Goal: Task Accomplishment & Management: Use online tool/utility

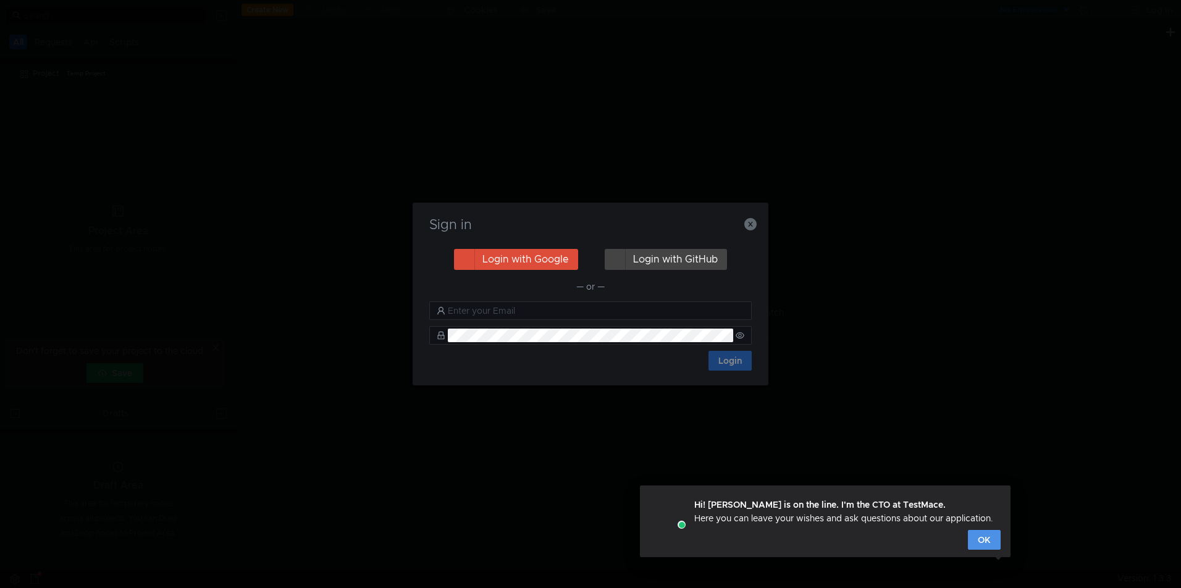
click at [987, 543] on button "OK" at bounding box center [984, 540] width 33 height 20
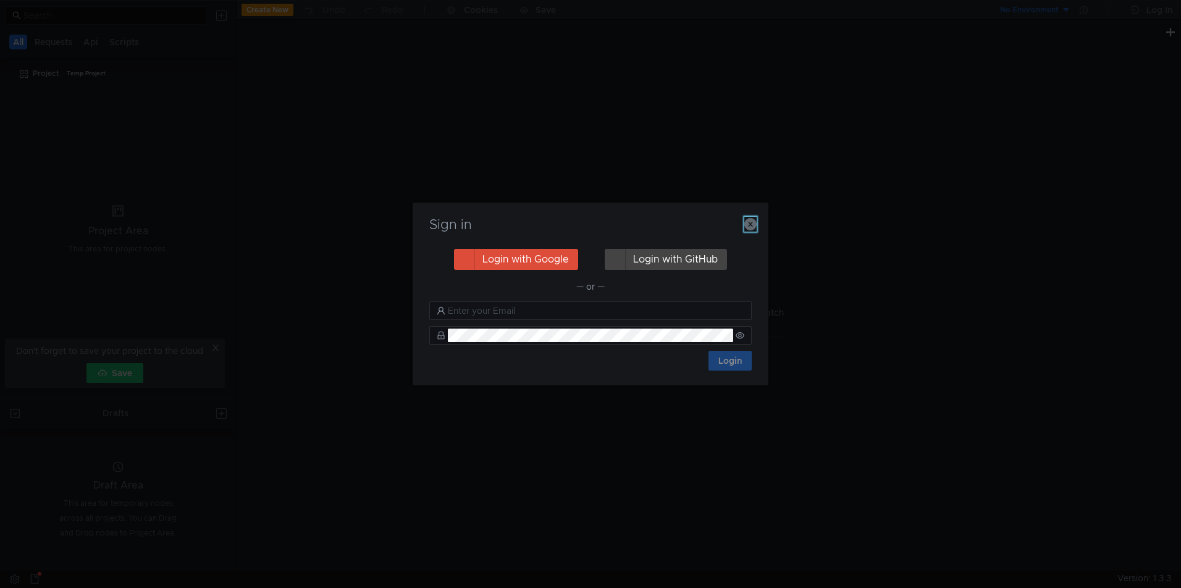
click at [751, 224] on icon "button" at bounding box center [750, 224] width 12 height 12
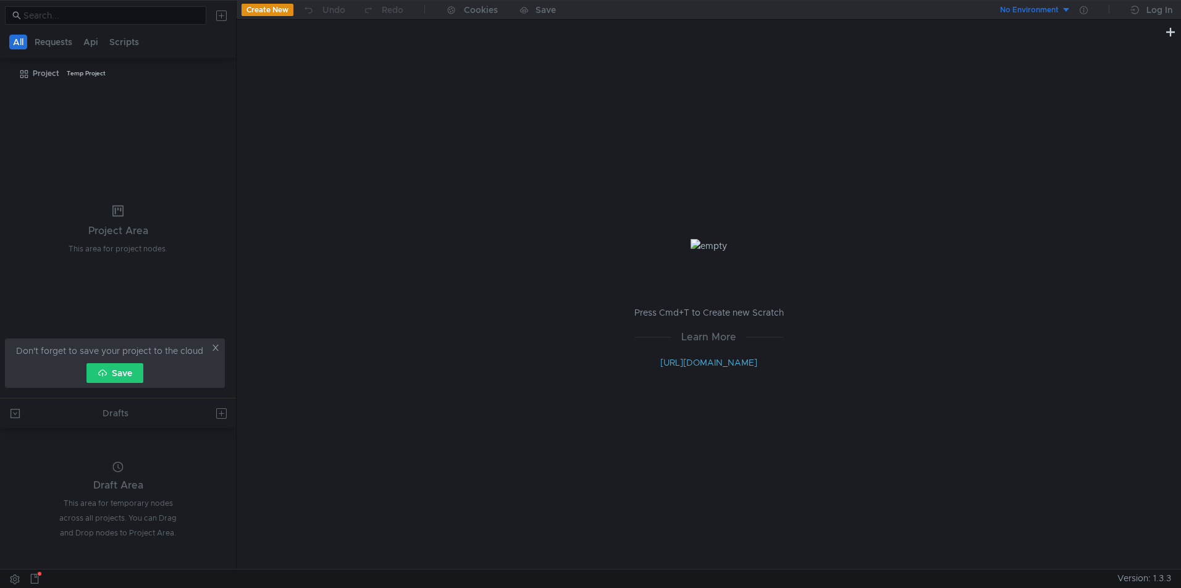
click at [217, 349] on icon at bounding box center [215, 347] width 9 height 9
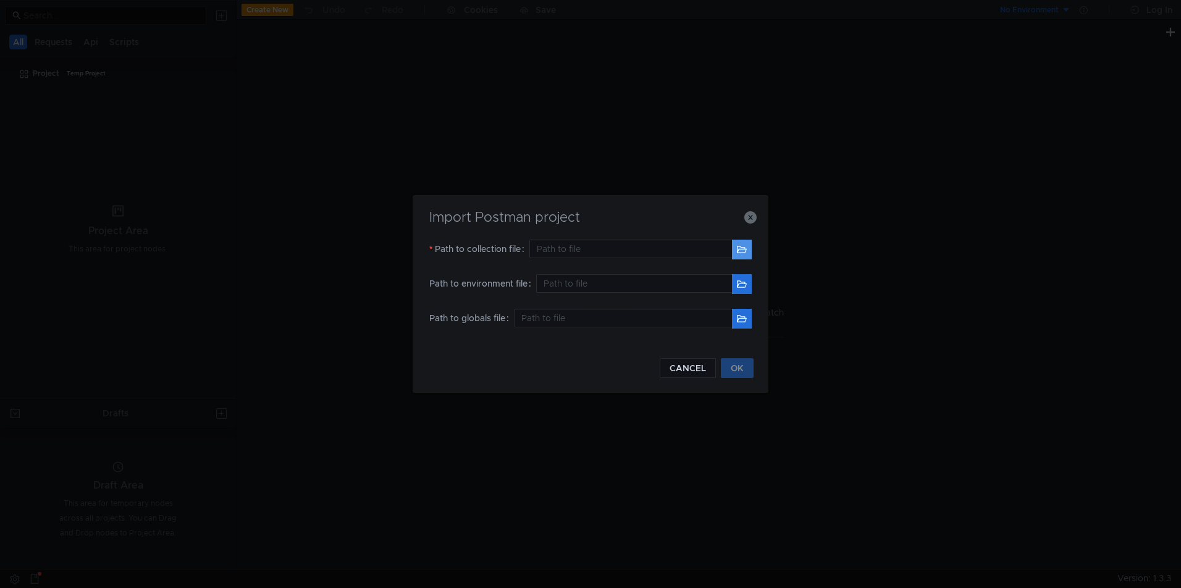
click at [744, 250] on button "button" at bounding box center [742, 250] width 20 height 20
type input "/Users/[PERSON_NAME].[PERSON_NAME]/Documents/Sendy v1 Personal.postman_collecti…"
click at [743, 285] on button "button" at bounding box center [742, 284] width 20 height 20
type input "/Users/[PERSON_NAME].[PERSON_NAME]/Documents/Dev.postman_environment.json"
click at [742, 371] on button "OK" at bounding box center [737, 368] width 33 height 20
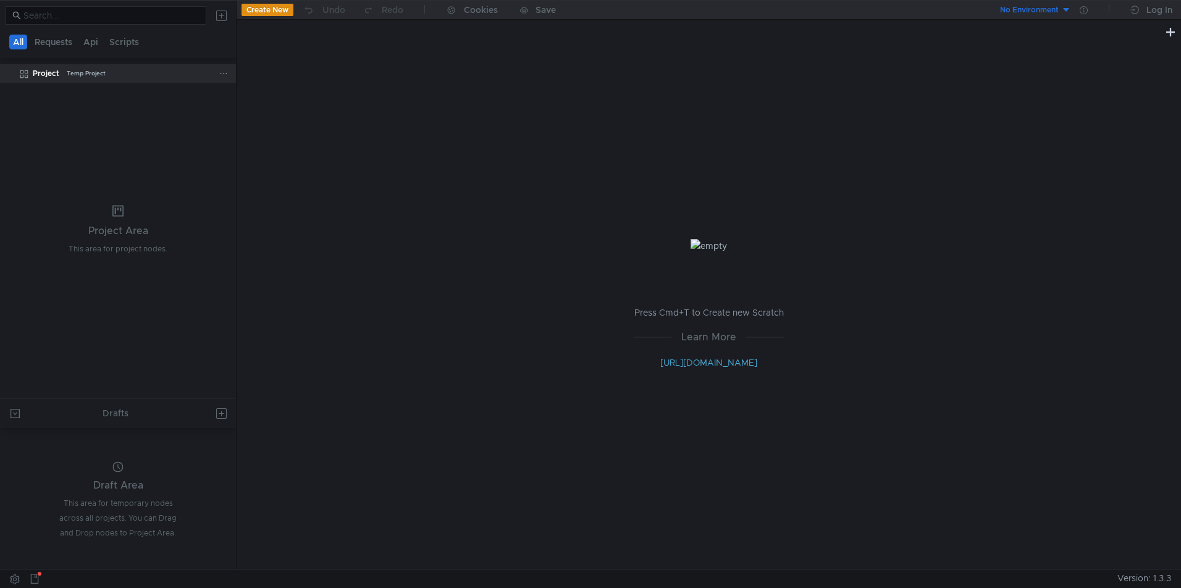
click at [44, 72] on div "Project" at bounding box center [46, 73] width 27 height 19
click at [35, 578] on icon at bounding box center [35, 579] width 10 height 10
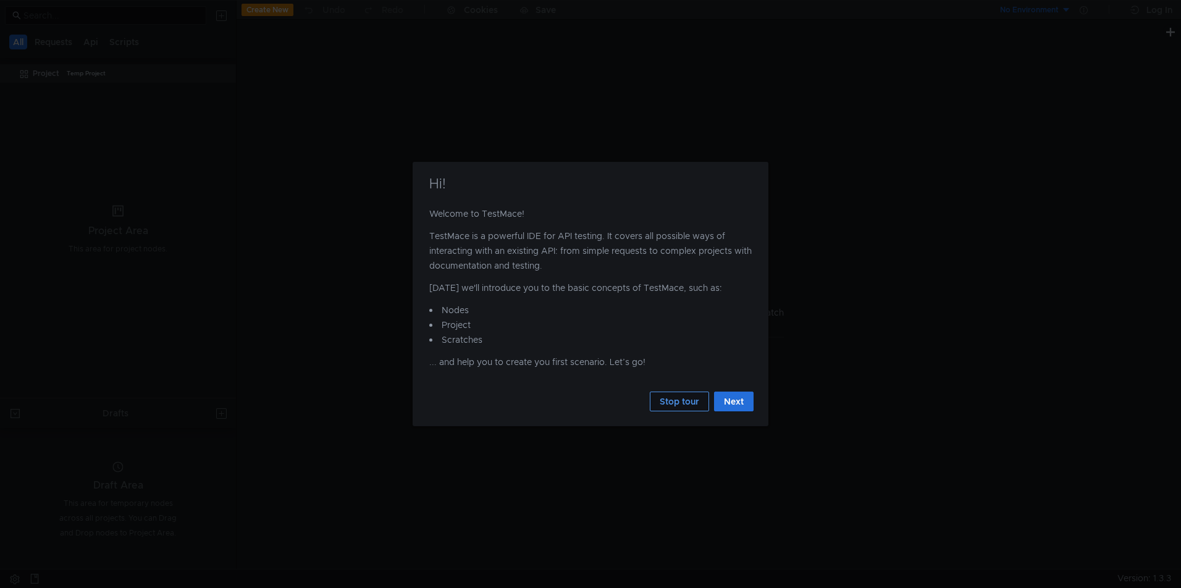
click at [684, 403] on button "Stop tour" at bounding box center [679, 401] width 59 height 20
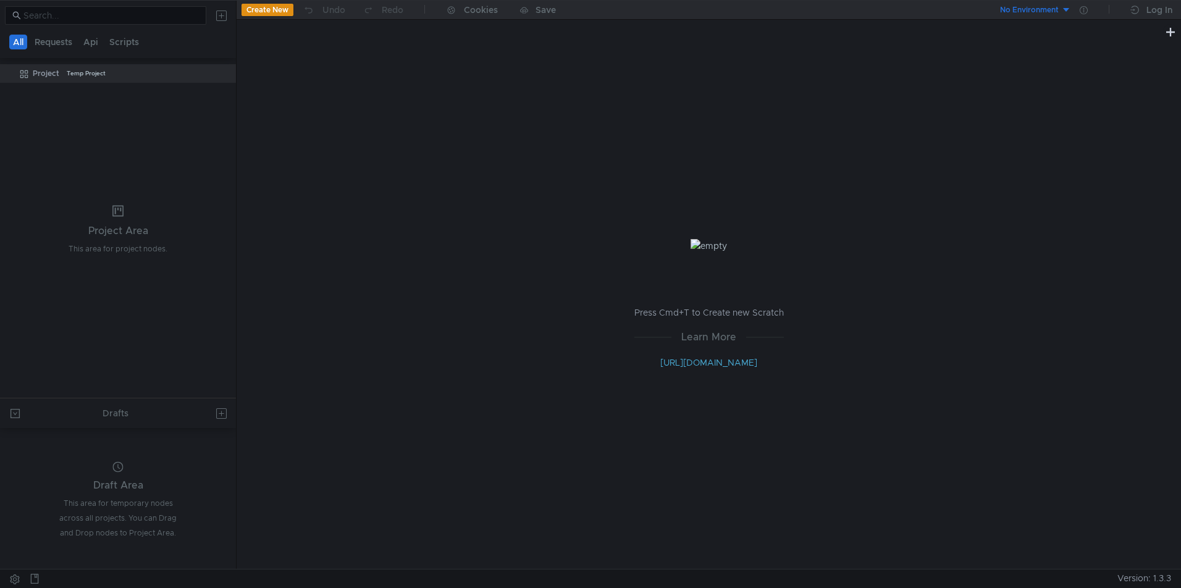
click at [111, 128] on tree-viewport "Project Temp Project" at bounding box center [118, 230] width 236 height 335
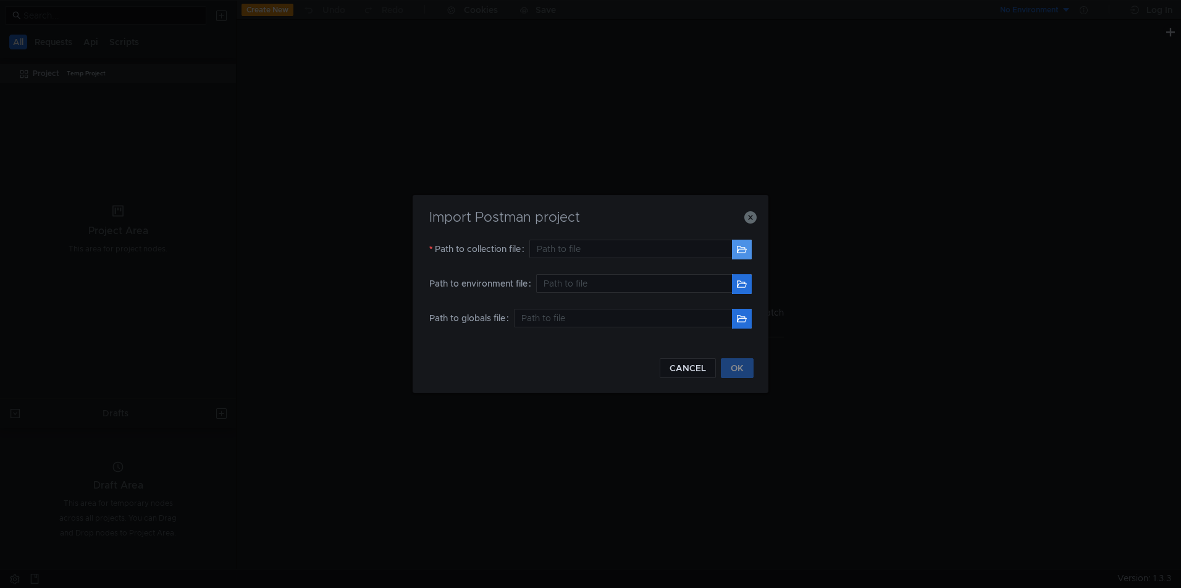
click at [741, 249] on button "button" at bounding box center [742, 250] width 20 height 20
type input "/Users/[PERSON_NAME].[PERSON_NAME]/Documents/Sendy v1 Personal.postman_collecti…"
click at [746, 373] on button "OK" at bounding box center [737, 368] width 33 height 20
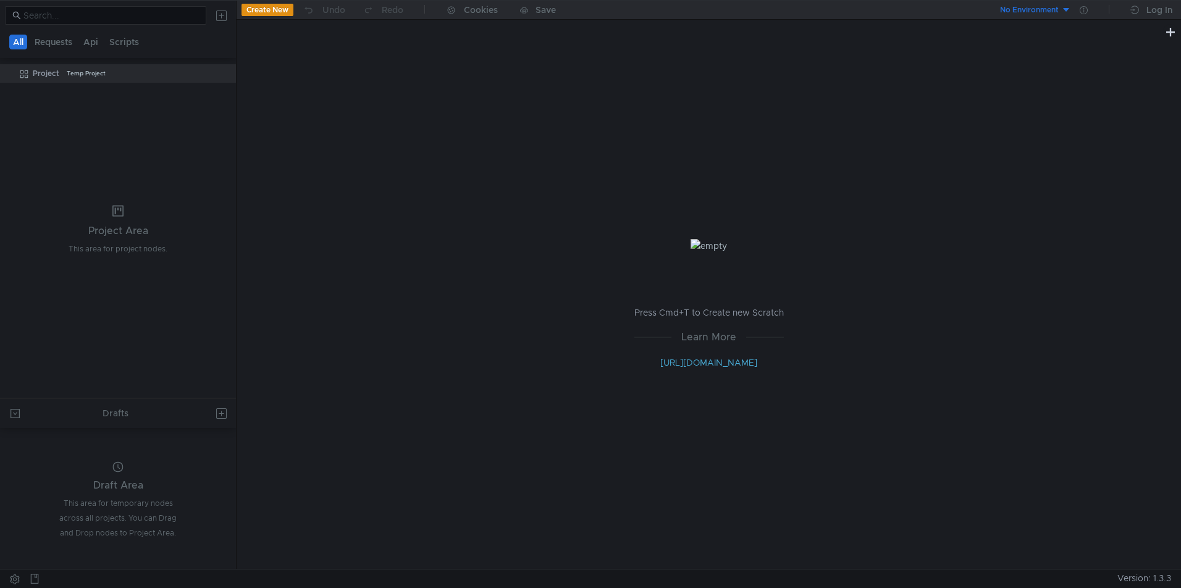
click at [1023, 9] on div "No Environment" at bounding box center [1029, 10] width 59 height 12
click at [1013, 56] on li "Dev" at bounding box center [1028, 56] width 86 height 20
click at [45, 74] on div "Project" at bounding box center [46, 73] width 27 height 19
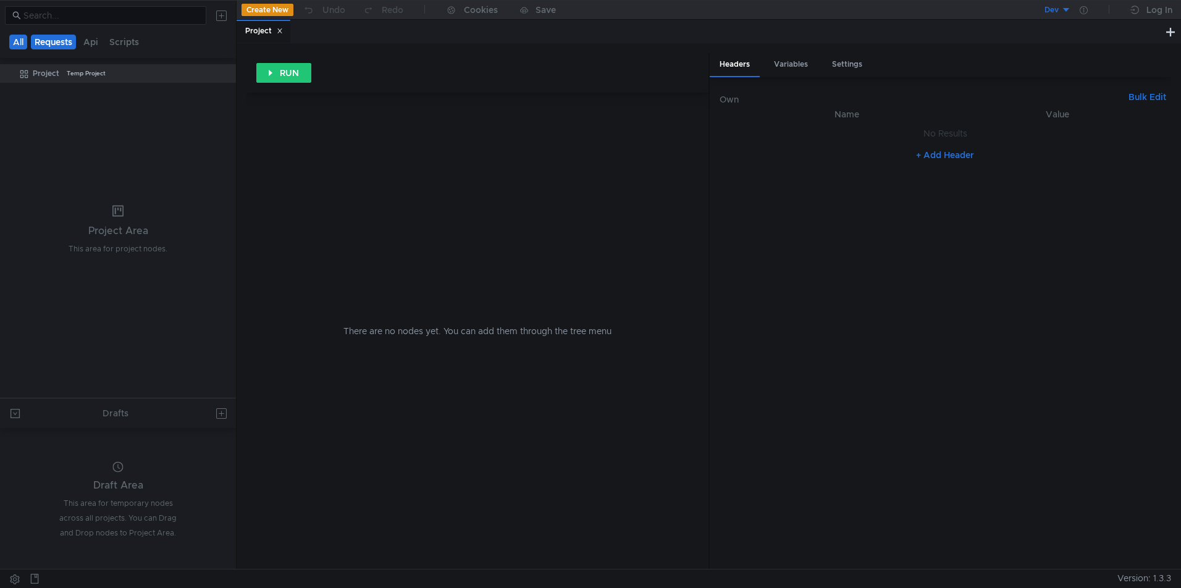
click at [59, 39] on button "Requests" at bounding box center [53, 42] width 45 height 15
click at [94, 42] on button "Api" at bounding box center [92, 42] width 22 height 15
click at [122, 43] on button "Scripts" at bounding box center [124, 42] width 37 height 15
click at [19, 42] on button "All" at bounding box center [18, 42] width 19 height 15
click at [18, 411] on button at bounding box center [15, 413] width 20 height 20
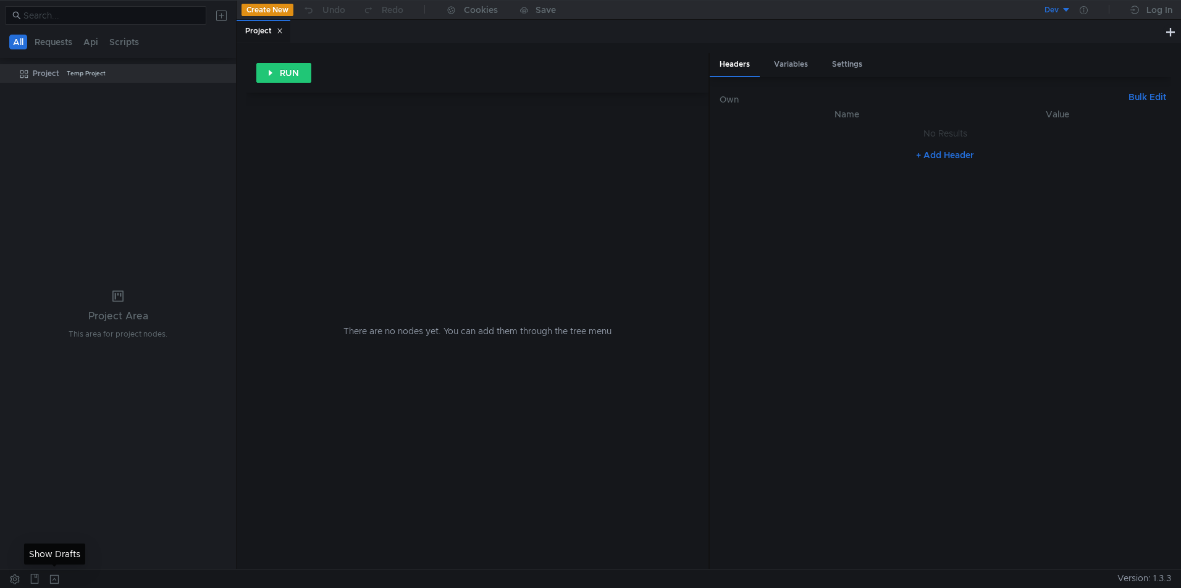
click at [52, 579] on button at bounding box center [54, 578] width 20 height 19
click at [16, 415] on button at bounding box center [15, 413] width 20 height 20
click at [171, 198] on tree-viewport "Project Temp Project" at bounding box center [118, 316] width 236 height 506
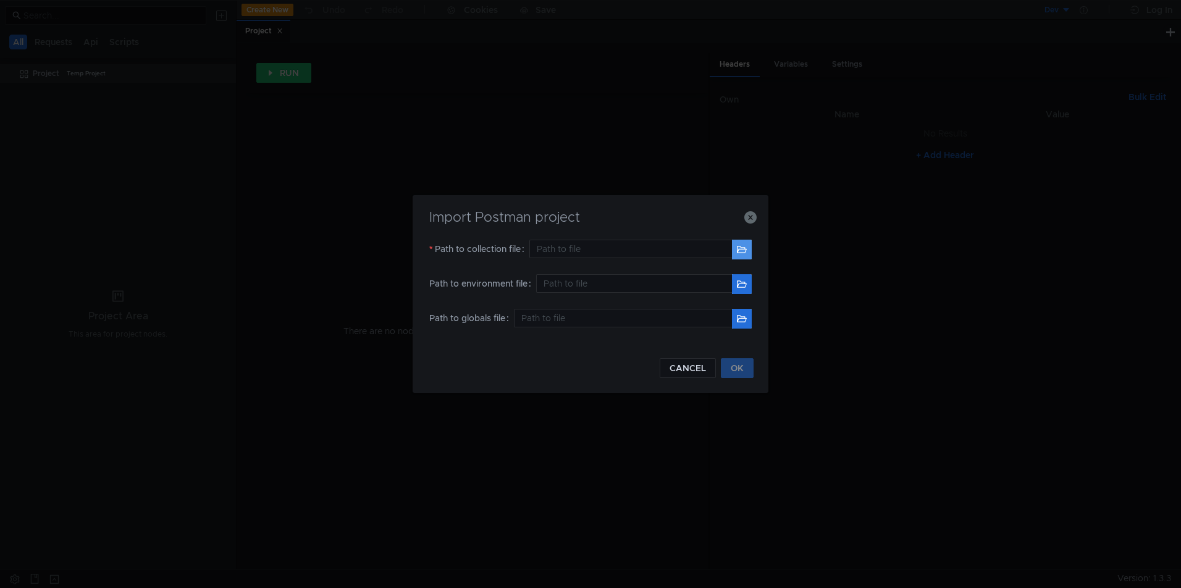
click at [740, 248] on button "button" at bounding box center [742, 250] width 20 height 20
type input "/Users/[PERSON_NAME].[PERSON_NAME]/Documents/Sendy v1 Personalv2.postman_collec…"
click at [737, 372] on button "OK" at bounding box center [737, 368] width 33 height 20
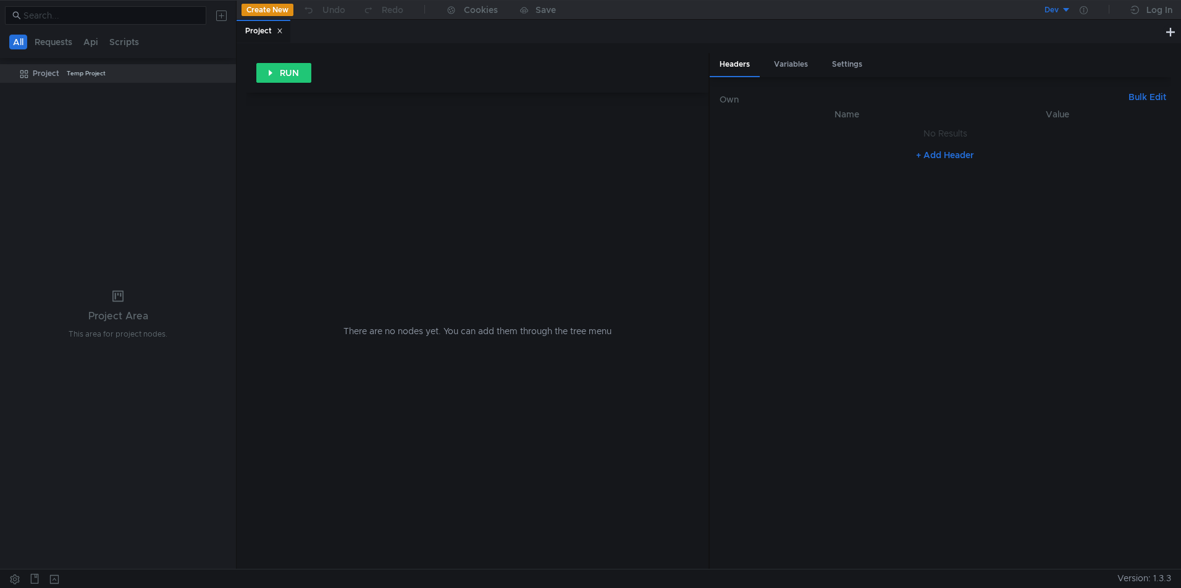
click at [282, 30] on icon at bounding box center [280, 31] width 6 height 6
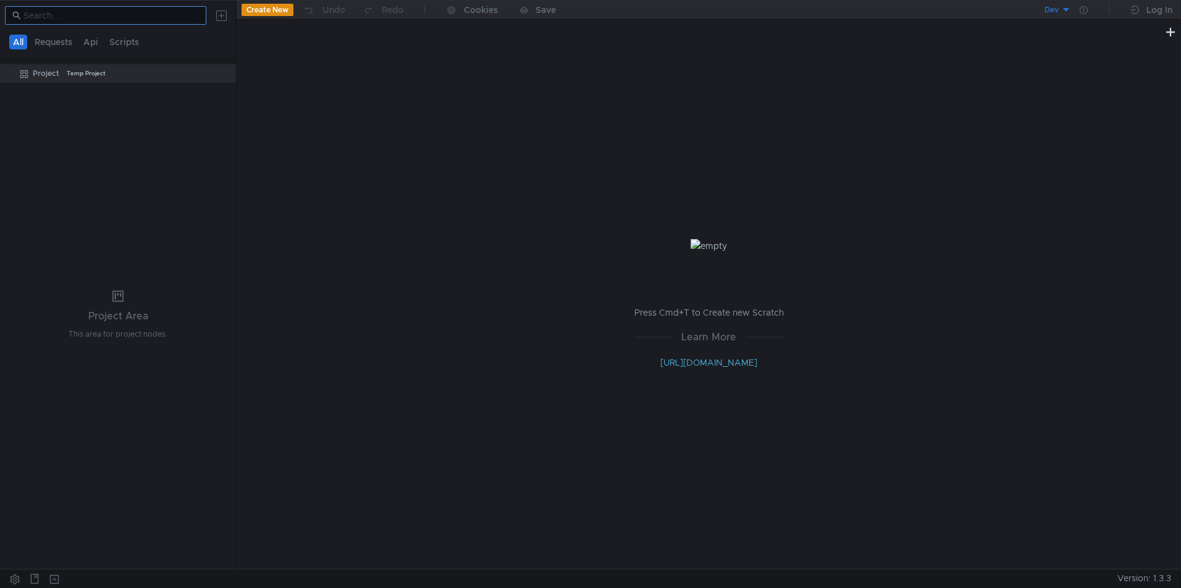
click at [72, 17] on input at bounding box center [110, 16] width 175 height 14
click at [23, 75] on clr-icon at bounding box center [24, 74] width 10 height 10
click at [49, 73] on div "Project" at bounding box center [46, 73] width 27 height 19
click at [91, 75] on div "Temp Project" at bounding box center [86, 73] width 39 height 19
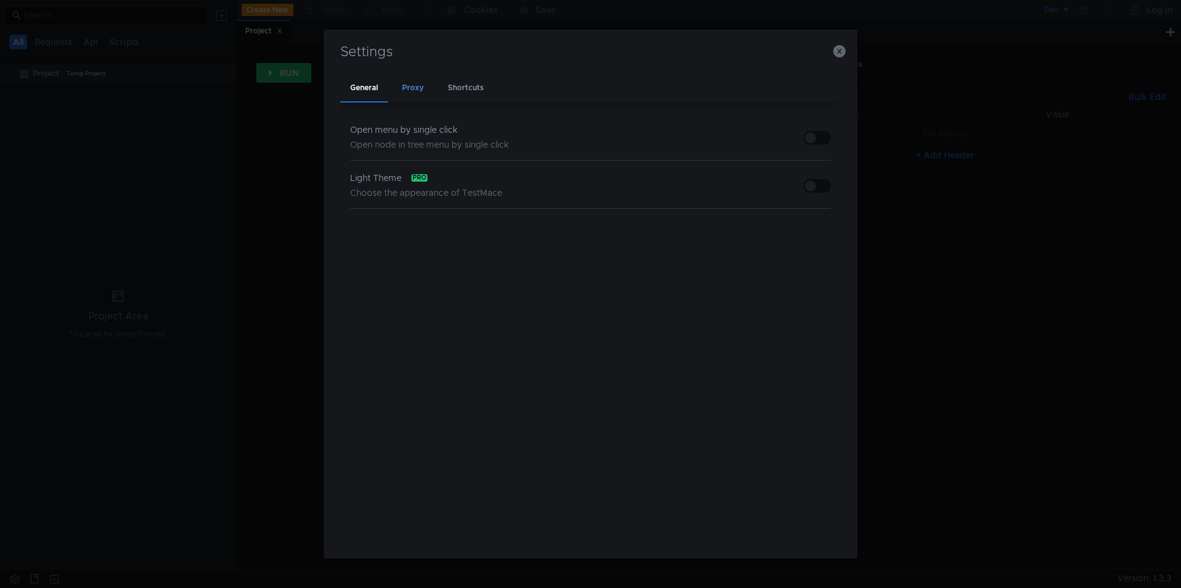
click at [421, 89] on div "Proxy" at bounding box center [412, 88] width 41 height 29
click at [464, 88] on div "Shortcuts" at bounding box center [466, 88] width 56 height 29
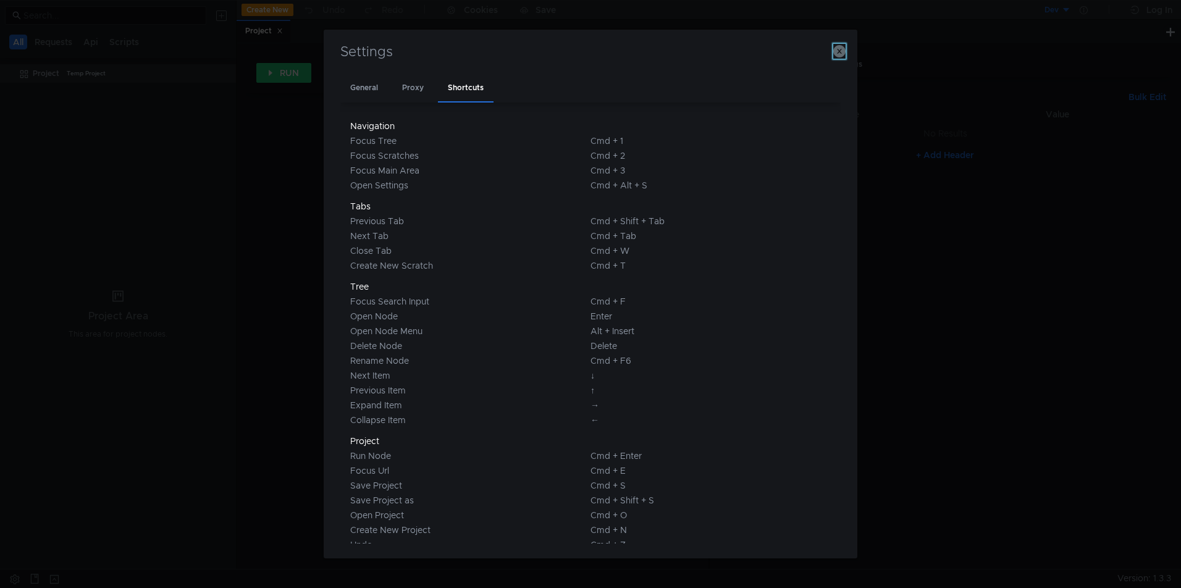
click at [840, 49] on icon "button" at bounding box center [839, 51] width 12 height 12
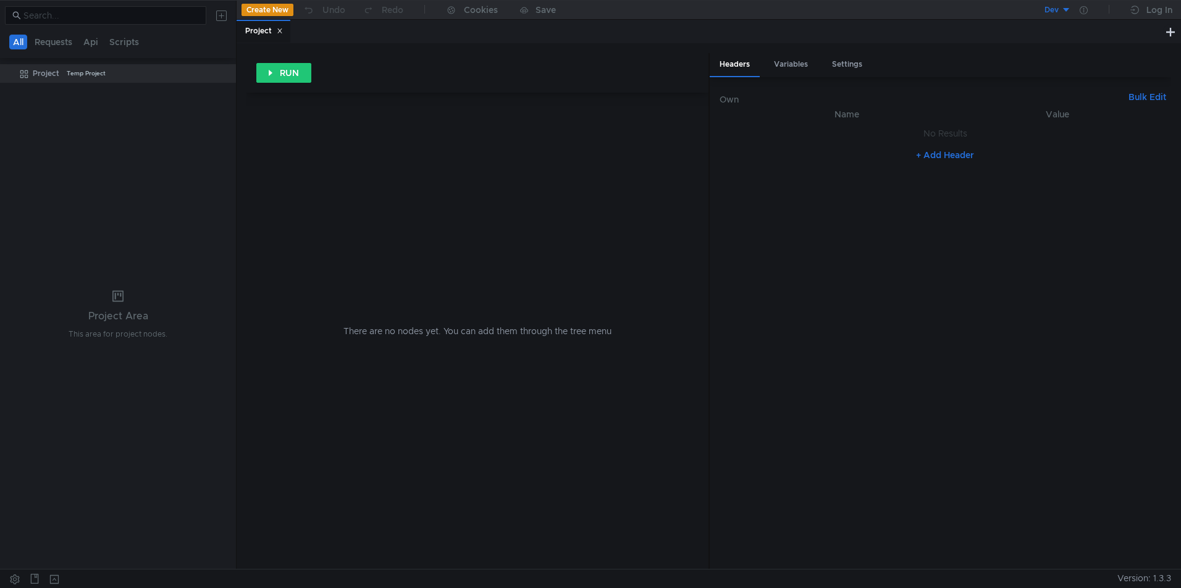
click at [196, 141] on tree-viewport "Project Temp Project" at bounding box center [118, 316] width 236 height 506
click at [96, 127] on tree-viewport "Project Temp Project" at bounding box center [118, 316] width 236 height 506
click at [222, 16] on button at bounding box center [221, 16] width 20 height 20
click at [343, 103] on app-tour-anchor "Postman" at bounding box center [338, 102] width 36 height 15
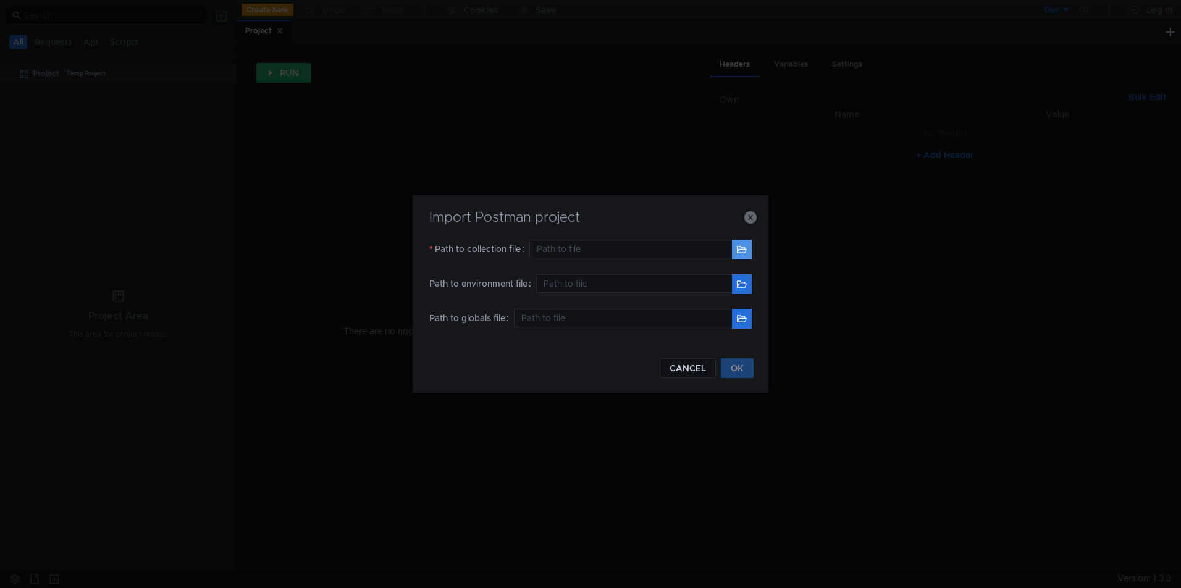
click at [739, 250] on button "button" at bounding box center [742, 250] width 20 height 20
type input "/Users/[PERSON_NAME].[PERSON_NAME]/Documents/ATG atg_test1 1.15.0.postman_colle…"
click at [742, 369] on button "OK" at bounding box center [737, 368] width 33 height 20
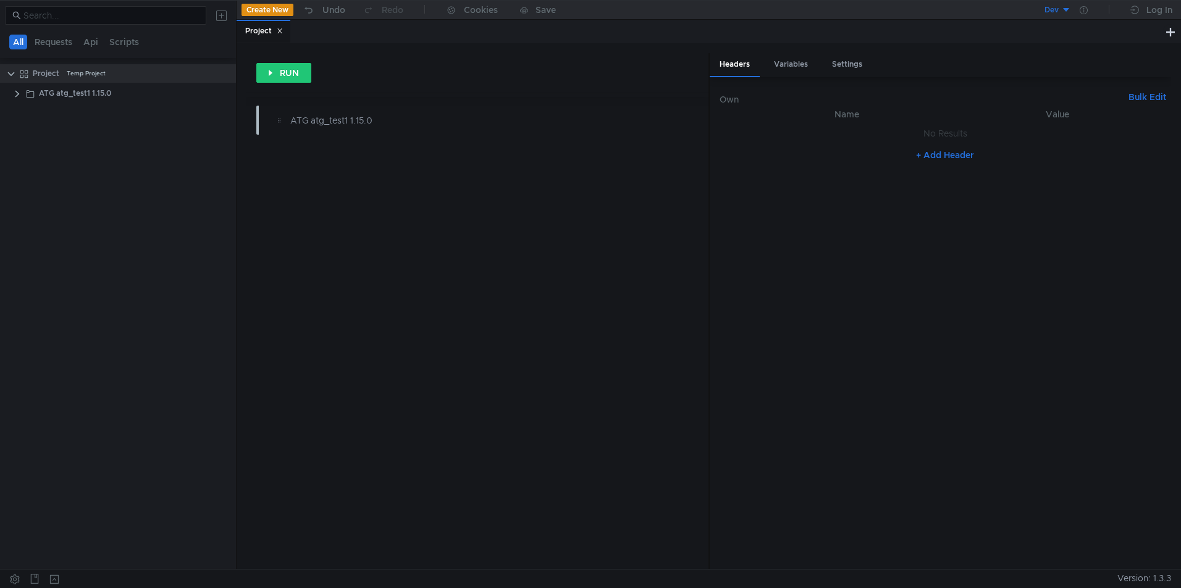
click at [224, 15] on button at bounding box center [221, 16] width 20 height 20
click at [339, 107] on app-tour-anchor "Postman" at bounding box center [338, 102] width 36 height 15
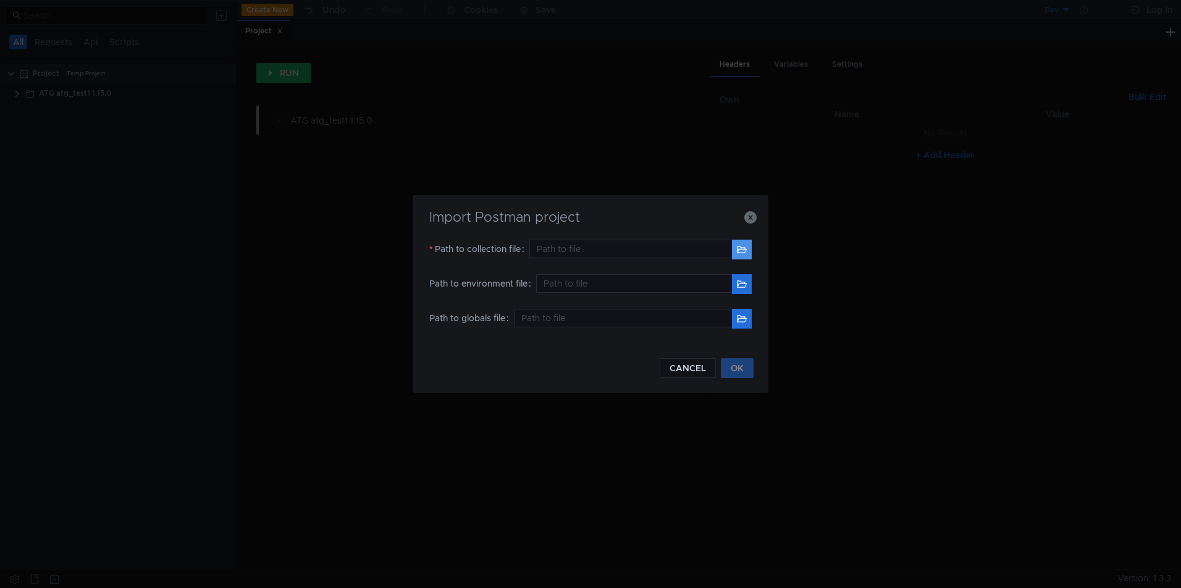
click at [744, 249] on button "button" at bounding box center [742, 250] width 20 height 20
type input "/Users/[PERSON_NAME].[PERSON_NAME]/Documents/Sendy v1 Personal.postman_collecti…"
click at [737, 369] on button "OK" at bounding box center [737, 368] width 33 height 20
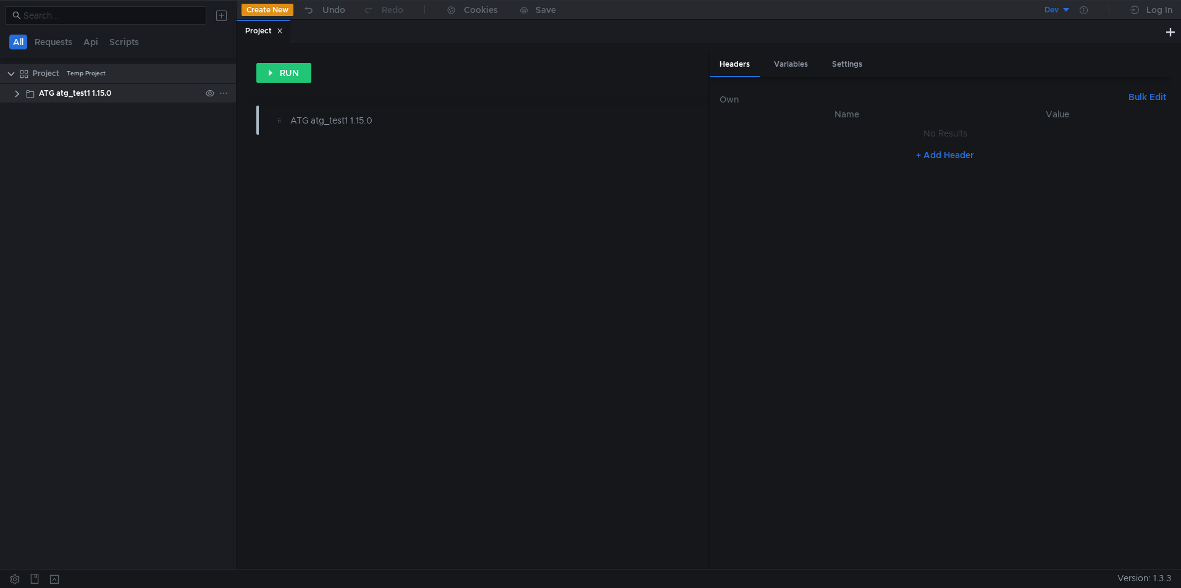
click at [17, 93] on clr-icon at bounding box center [17, 94] width 10 height 10
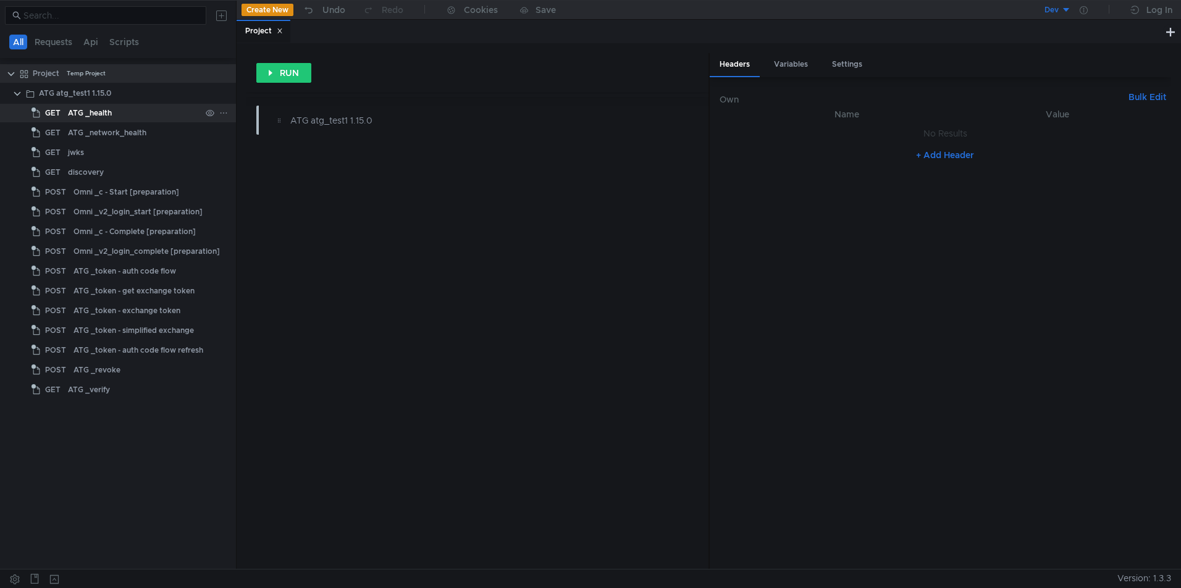
click at [98, 111] on div "ATG _health" at bounding box center [90, 113] width 44 height 19
click at [91, 115] on div "ATG _health" at bounding box center [90, 113] width 44 height 19
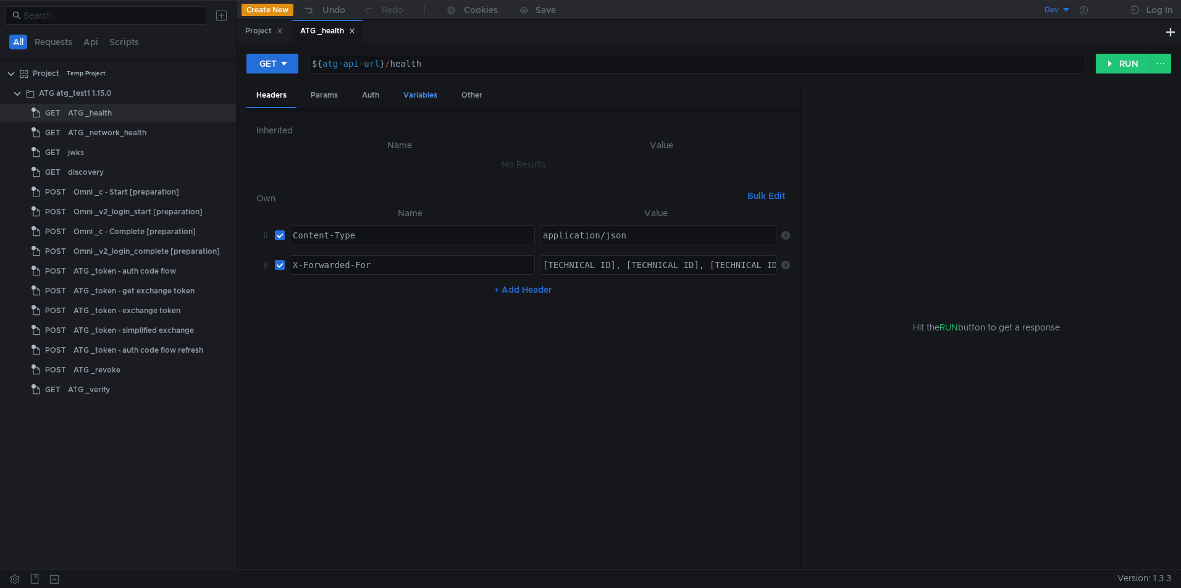
click at [430, 94] on div "Variables" at bounding box center [420, 95] width 54 height 23
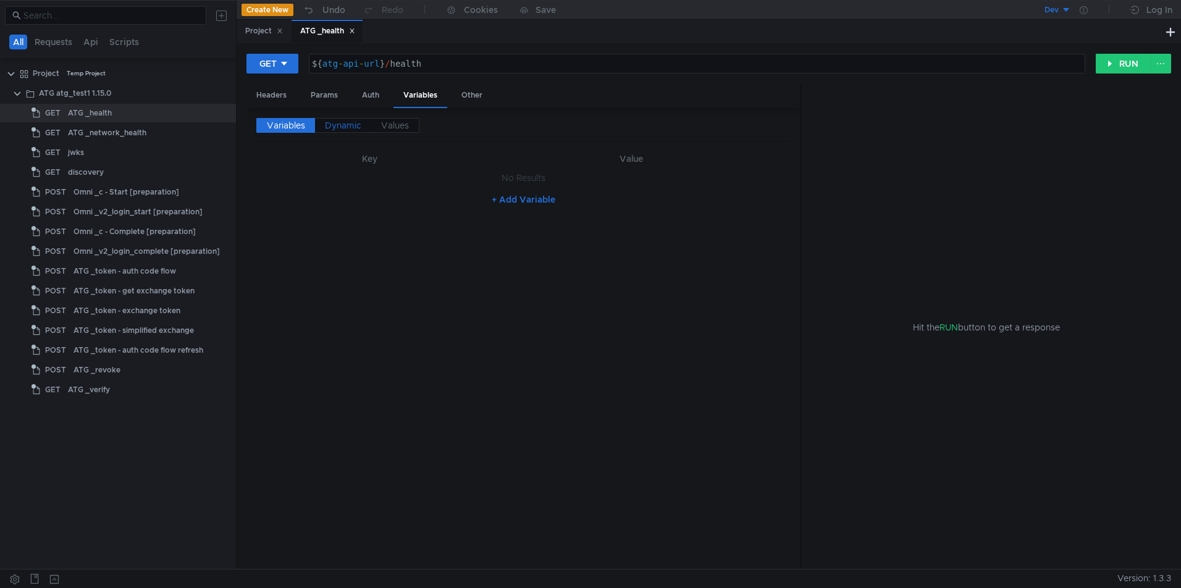
click at [327, 129] on span "Dynamic" at bounding box center [343, 125] width 36 height 11
click at [397, 125] on span "Values" at bounding box center [395, 125] width 28 height 11
click at [294, 128] on span "Variables" at bounding box center [286, 125] width 38 height 11
click at [273, 94] on div "Headers" at bounding box center [271, 95] width 50 height 23
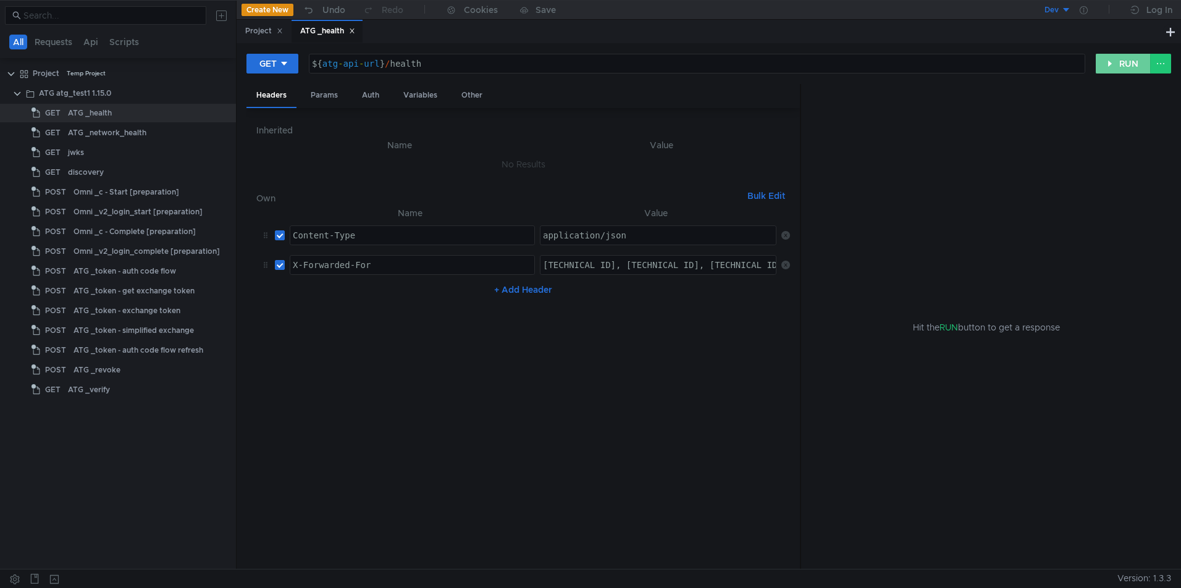
click at [1118, 64] on button "RUN" at bounding box center [1122, 64] width 55 height 20
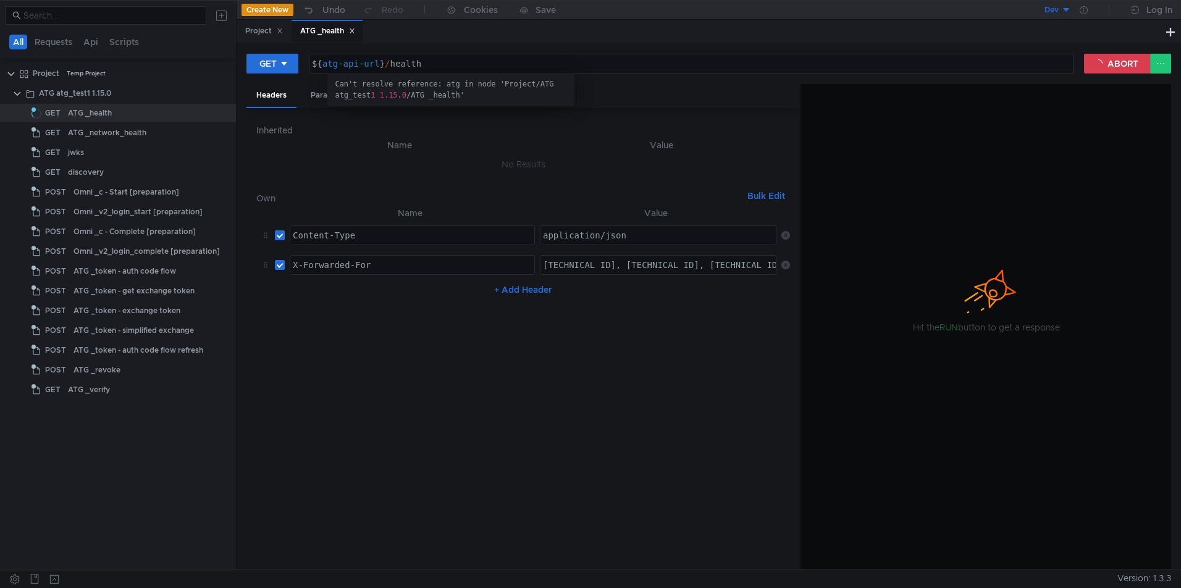
click at [343, 61] on div "${ atg - api - url } / health" at bounding box center [690, 74] width 763 height 30
click at [331, 64] on div "${ atg - api - url } / health" at bounding box center [690, 74] width 763 height 30
click at [346, 61] on div "${ atg - api - url } / health" at bounding box center [690, 74] width 763 height 30
drag, startPoint x: 339, startPoint y: 63, endPoint x: 365, endPoint y: 62, distance: 26.0
click at [365, 62] on div "${ atg - api - url } / health" at bounding box center [690, 74] width 763 height 30
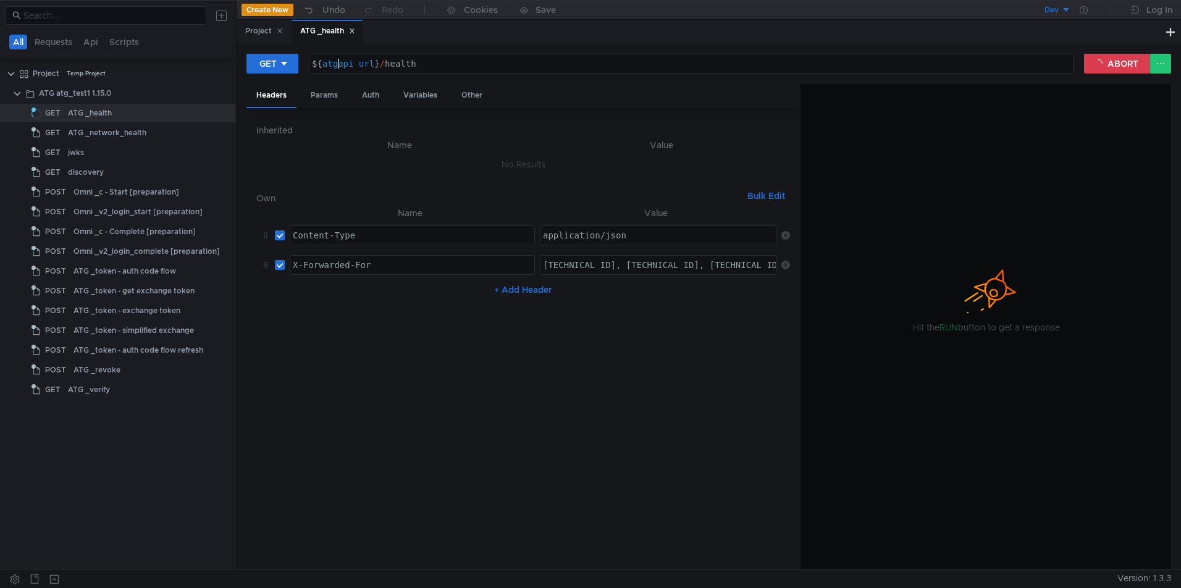
scroll to position [0, 3]
click at [346, 62] on div "${ atg_api_url } / health" at bounding box center [690, 74] width 763 height 30
click at [350, 64] on div "${ atg_api_url } / health" at bounding box center [690, 74] width 763 height 30
type textarea "${atg_api_url}/health"
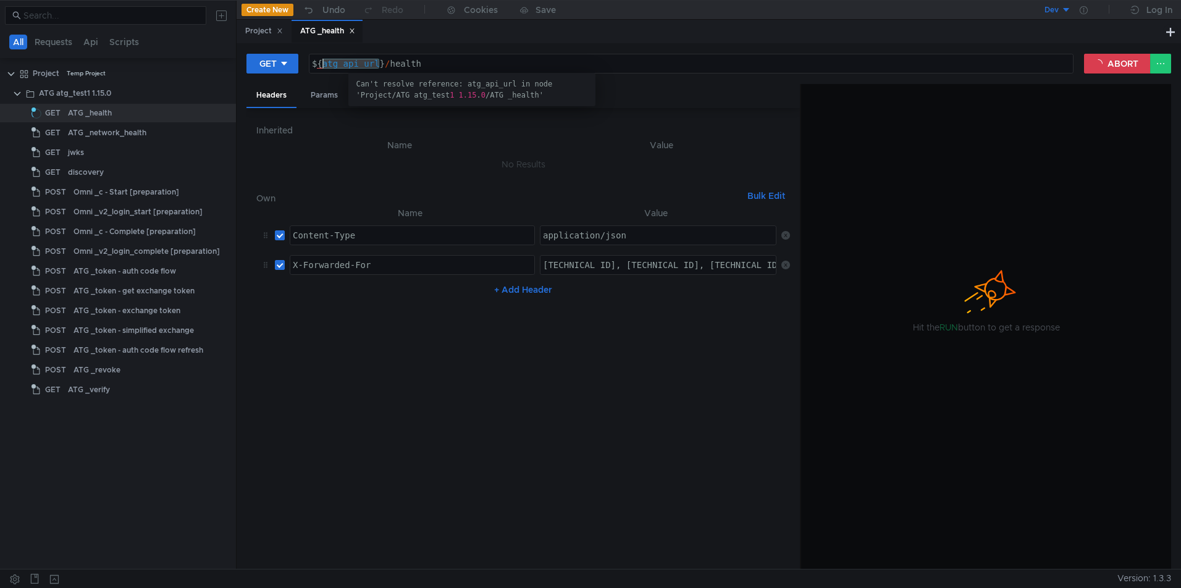
click at [343, 64] on div "${ atg_api_url } / health" at bounding box center [690, 74] width 763 height 30
click at [362, 135] on h6 "Inherited" at bounding box center [523, 130] width 534 height 15
click at [421, 99] on div "Variables" at bounding box center [420, 95] width 54 height 23
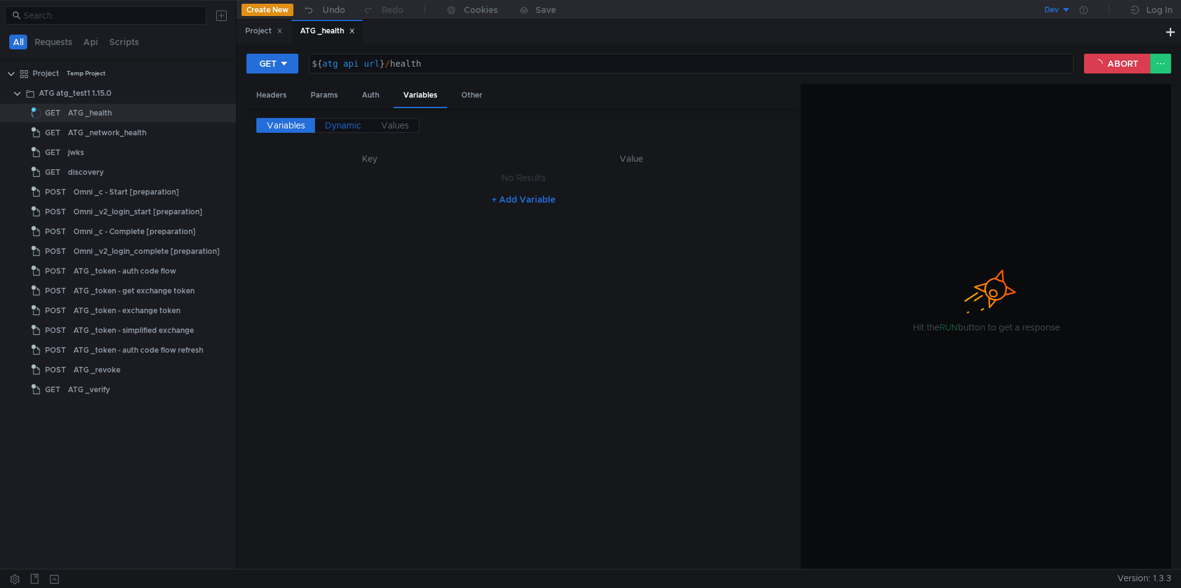
click at [339, 129] on span "Dynamic" at bounding box center [343, 125] width 36 height 11
click at [402, 122] on span "Values" at bounding box center [395, 125] width 28 height 11
click at [278, 127] on span "Variables" at bounding box center [286, 125] width 38 height 11
click at [1102, 61] on button "ABORT" at bounding box center [1117, 64] width 67 height 20
click at [1117, 64] on button "ABORT" at bounding box center [1117, 64] width 67 height 20
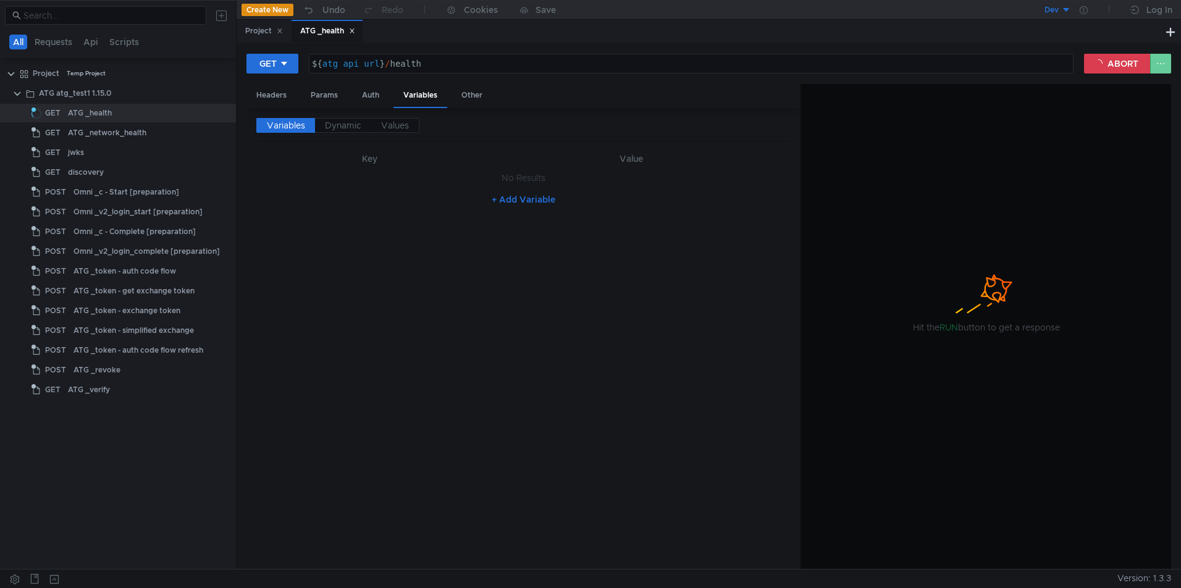
click at [1162, 62] on button at bounding box center [1160, 64] width 21 height 20
click at [989, 43] on div at bounding box center [590, 294] width 1181 height 588
click at [1121, 64] on button "ABORT" at bounding box center [1117, 64] width 67 height 20
click at [1115, 64] on button "ABORT" at bounding box center [1117, 64] width 67 height 20
click at [355, 29] on icon at bounding box center [352, 31] width 6 height 6
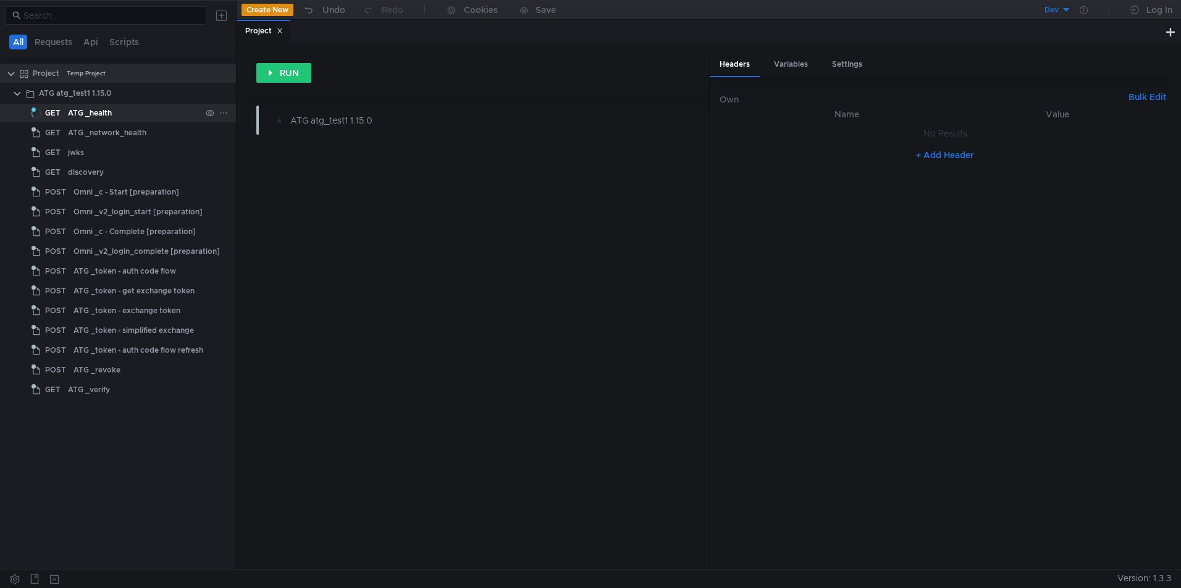
click at [91, 110] on div "ATG _health" at bounding box center [90, 113] width 44 height 19
click at [95, 113] on div "ATG _health" at bounding box center [90, 113] width 44 height 19
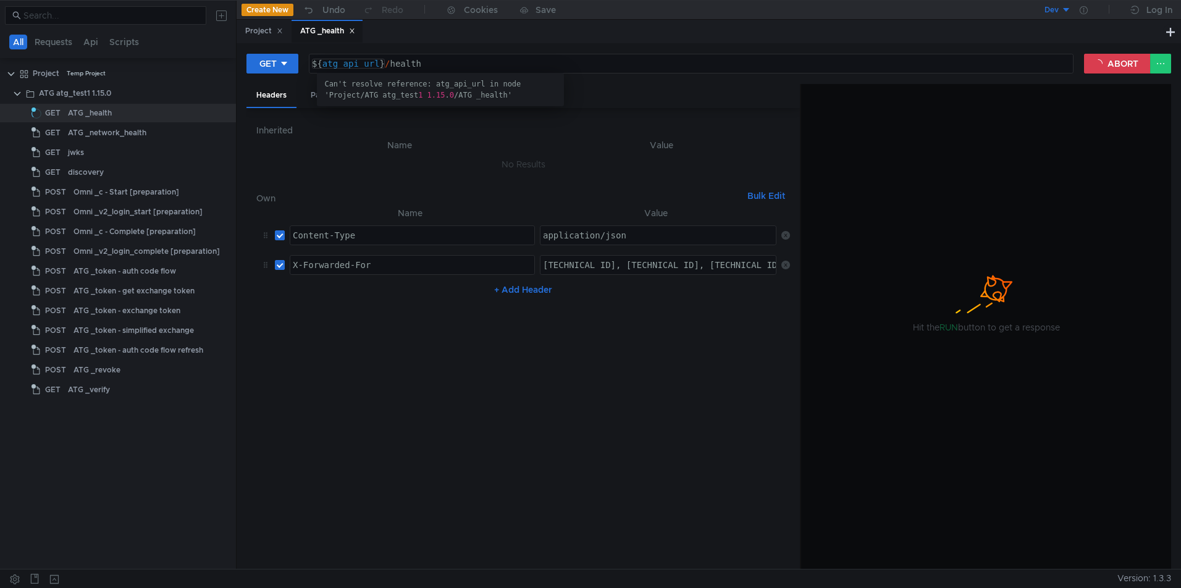
type textarea "${atg_api_url}/health"
click at [321, 62] on div "${ atg_api_url } / health" at bounding box center [690, 74] width 763 height 30
click at [346, 135] on h6 "Inherited" at bounding box center [523, 130] width 534 height 15
click at [451, 61] on div "${ atg_api_url } / health" at bounding box center [690, 74] width 763 height 30
click at [1055, 4] on div "Dev" at bounding box center [1051, 10] width 14 height 12
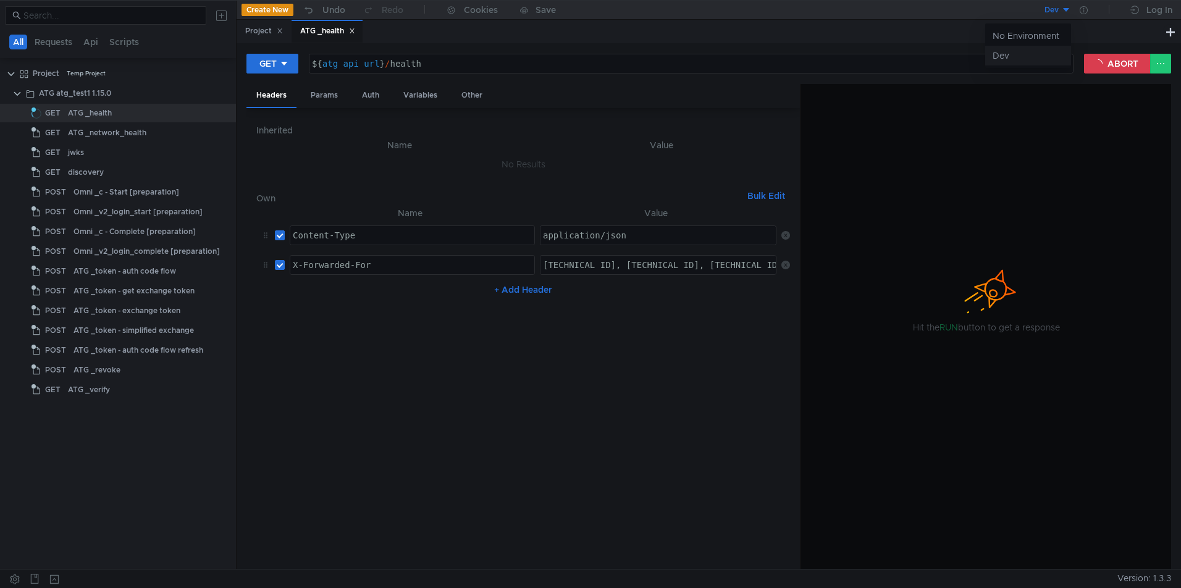
click at [1018, 55] on li "Dev" at bounding box center [1028, 56] width 86 height 20
click at [431, 96] on div "Variables" at bounding box center [420, 95] width 54 height 23
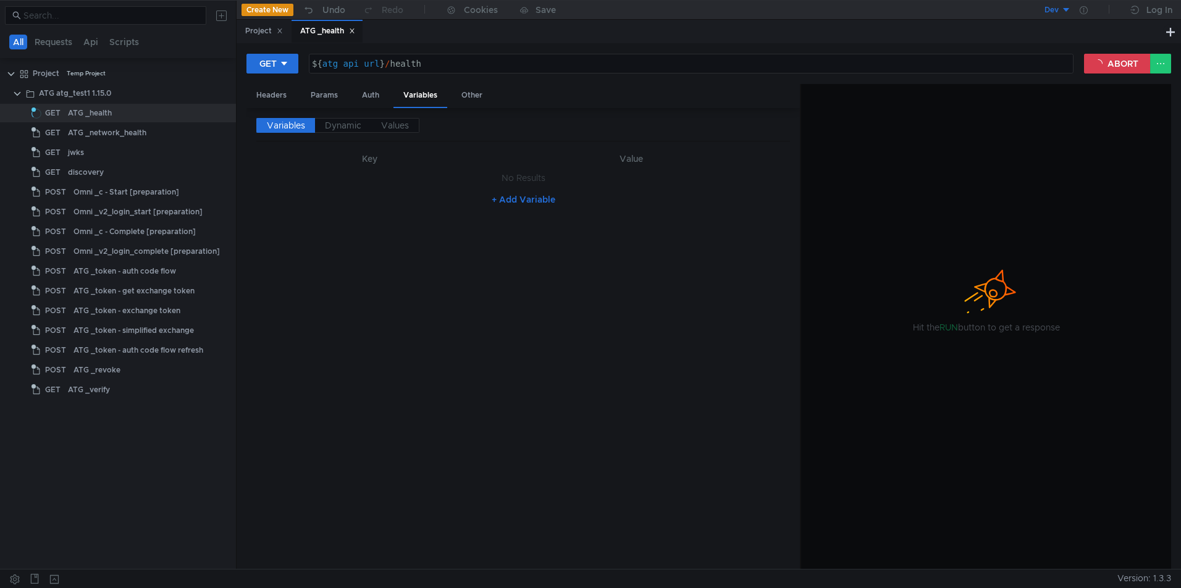
click at [515, 201] on button "+ Add Variable" at bounding box center [523, 200] width 83 height 20
click at [358, 180] on div at bounding box center [364, 191] width 205 height 30
type textarea "atg_api_url"
click at [605, 182] on div at bounding box center [632, 191] width 290 height 30
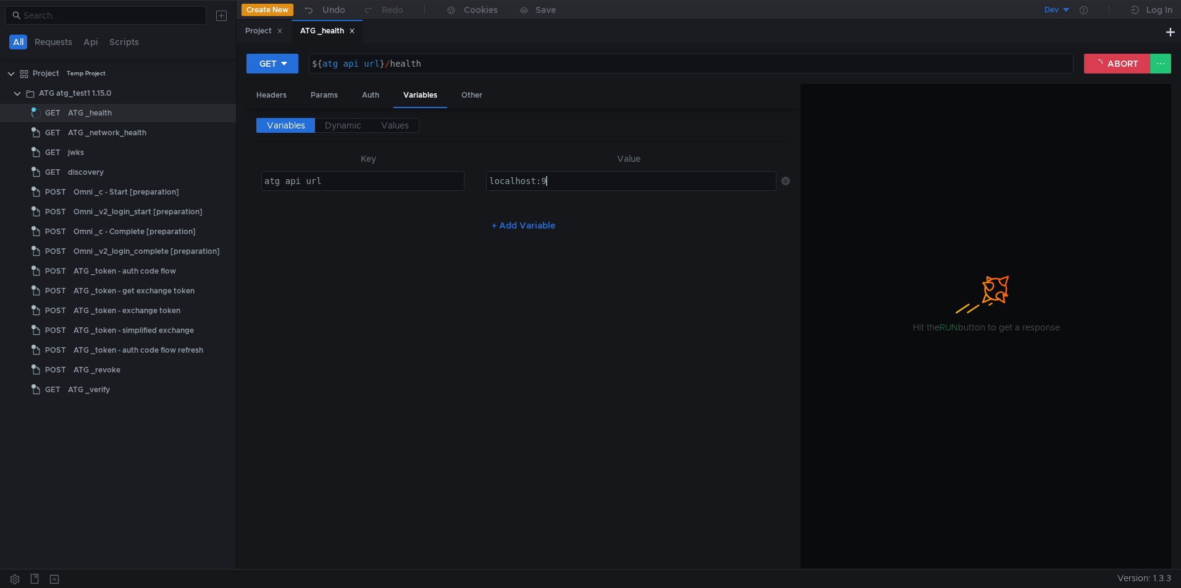
scroll to position [0, 4]
type textarea "localhost:9090"
click at [283, 102] on div "Headers" at bounding box center [271, 95] width 50 height 23
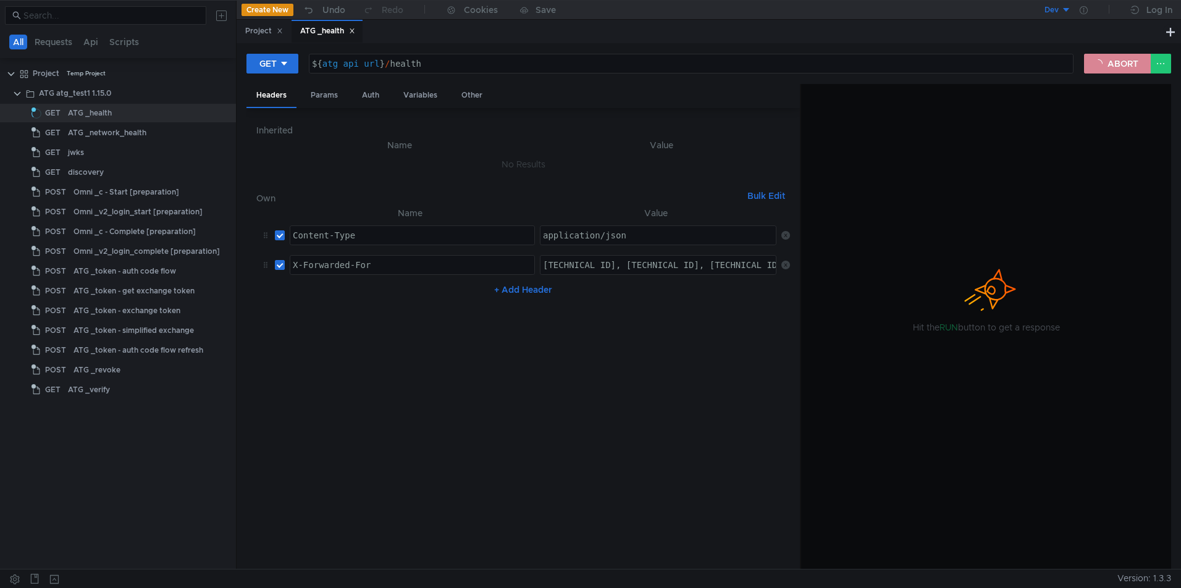
click at [1118, 61] on button "ABORT" at bounding box center [1117, 64] width 67 height 20
click at [947, 330] on div at bounding box center [986, 327] width 370 height 486
click at [422, 94] on div "Variables" at bounding box center [420, 95] width 54 height 23
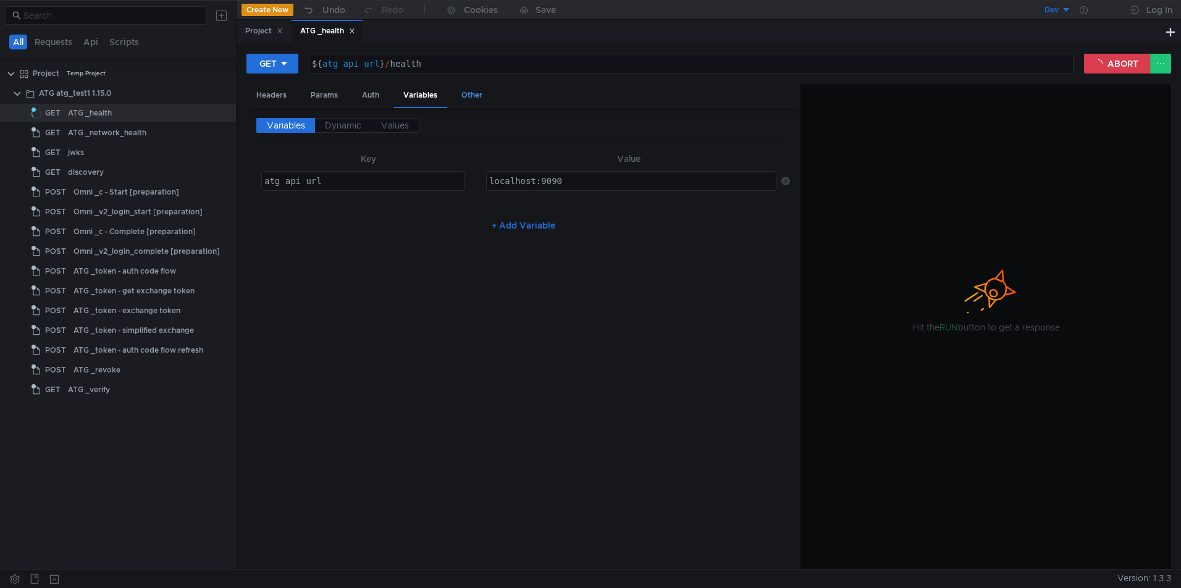
click at [469, 96] on div "Other" at bounding box center [471, 95] width 41 height 23
click at [433, 94] on div "Variables" at bounding box center [420, 95] width 54 height 23
click at [360, 98] on div "Auth" at bounding box center [370, 95] width 37 height 23
click at [325, 96] on div "Params" at bounding box center [324, 95] width 47 height 23
click at [275, 98] on div "Headers" at bounding box center [271, 95] width 50 height 23
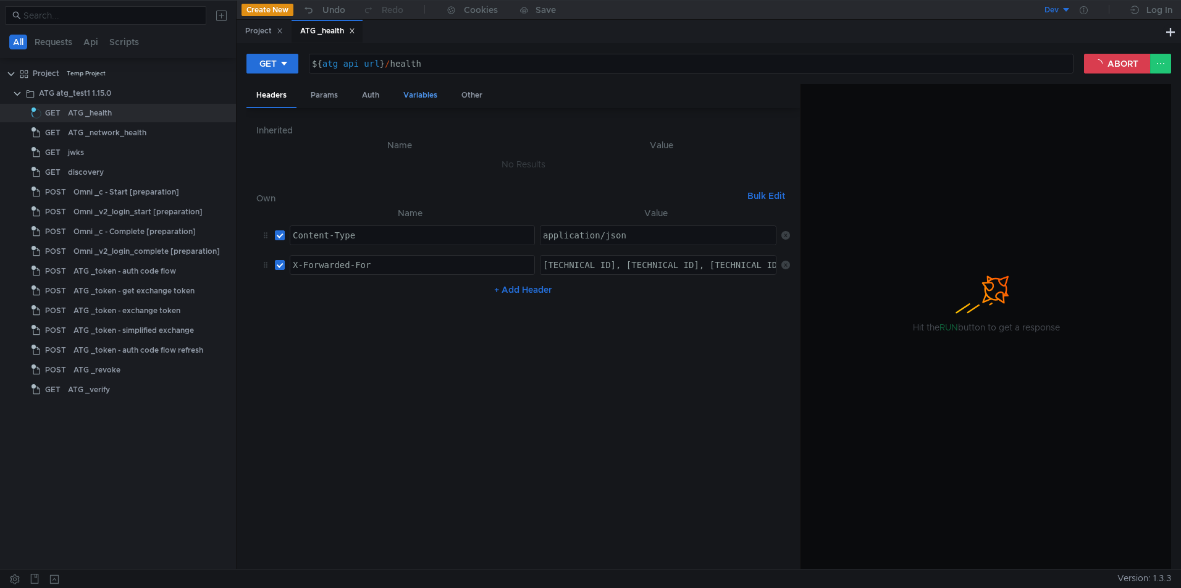
click at [425, 94] on div "Variables" at bounding box center [420, 95] width 54 height 23
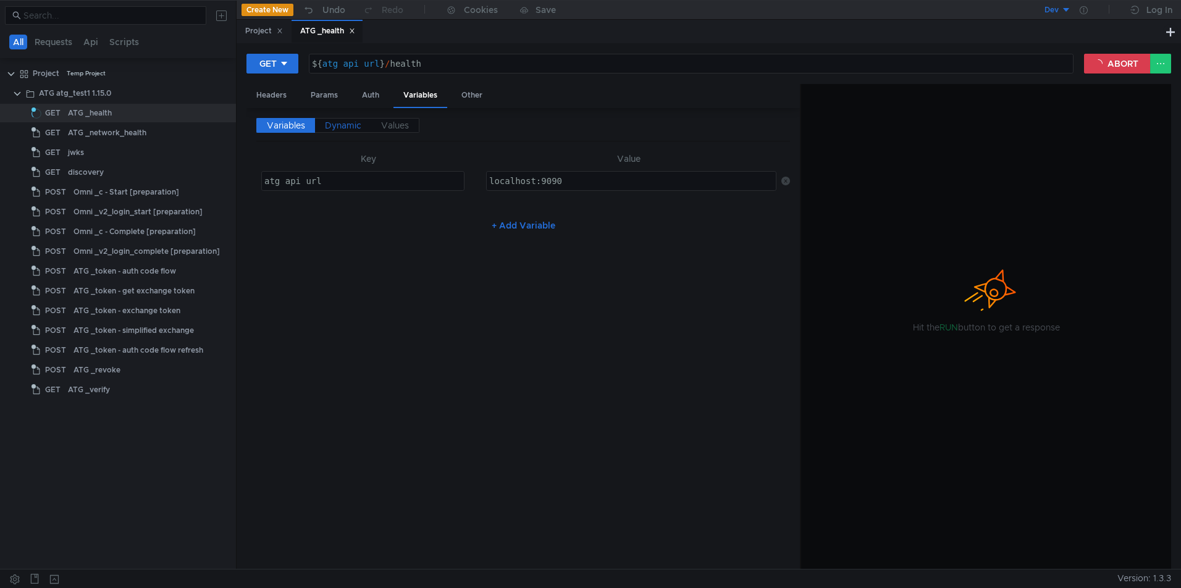
click at [351, 126] on span "Dynamic" at bounding box center [343, 125] width 36 height 11
click at [494, 194] on div "Variables Dynamic Values Node Value path Variable name No Results" at bounding box center [523, 339] width 534 height 442
click at [97, 133] on div "ATG _network_health" at bounding box center [107, 132] width 78 height 19
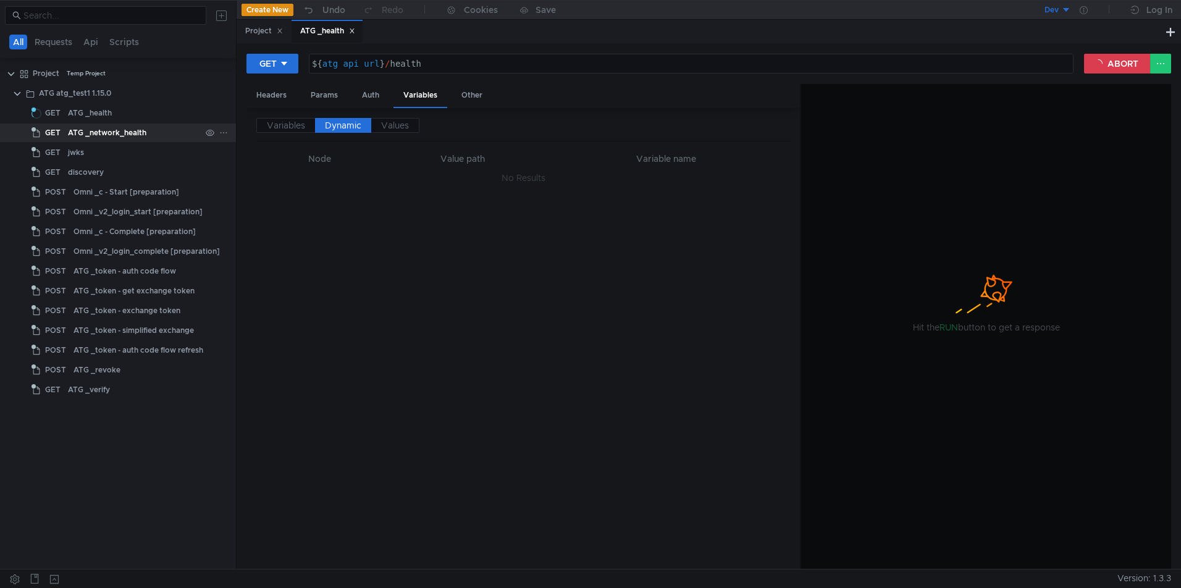
click at [97, 133] on div "ATG _network_health" at bounding box center [107, 132] width 78 height 19
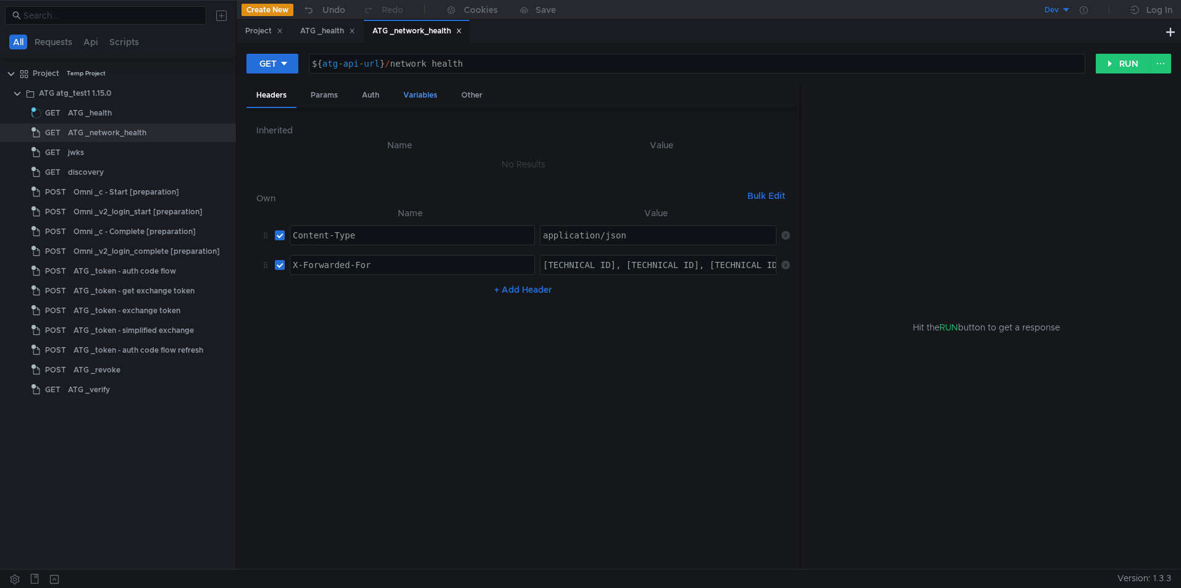
click at [424, 93] on div "Variables" at bounding box center [420, 95] width 54 height 23
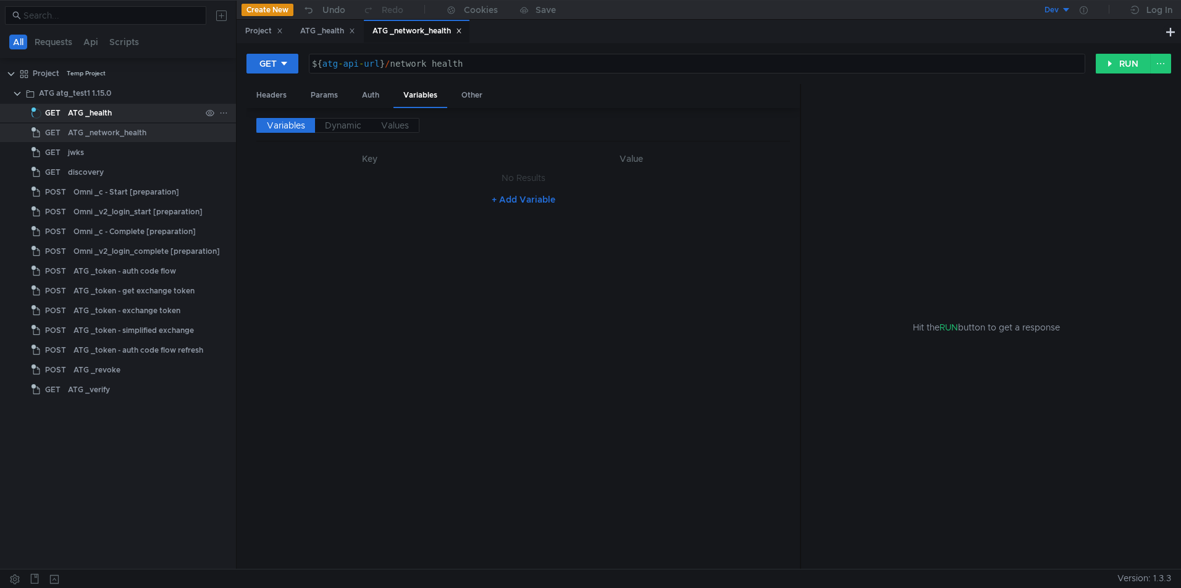
click at [94, 111] on div "ATG _health" at bounding box center [90, 113] width 44 height 19
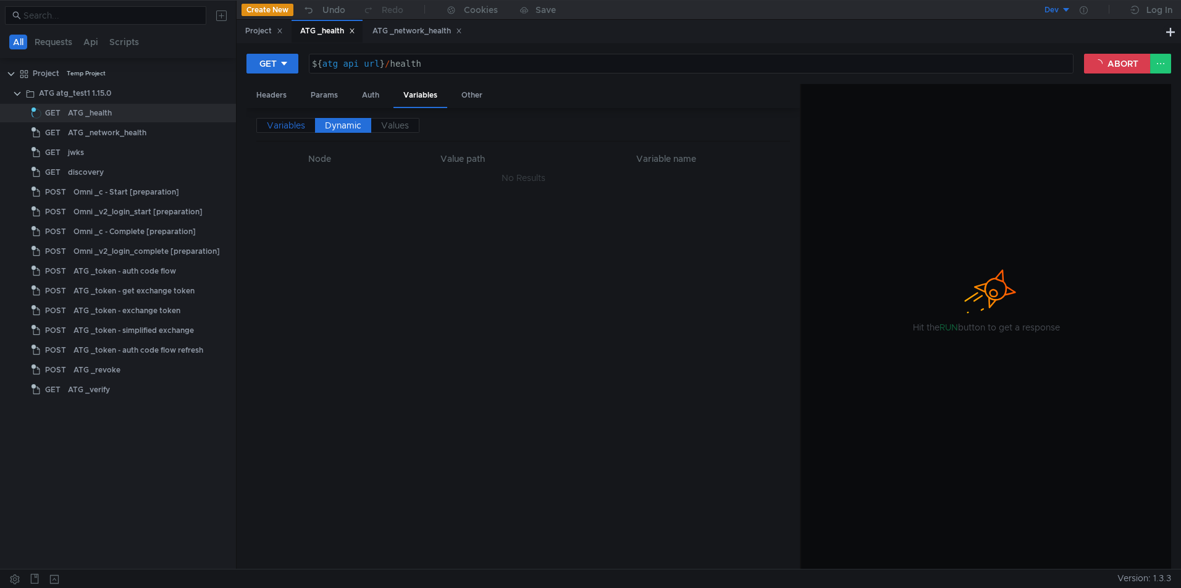
click at [267, 125] on span "Variables" at bounding box center [286, 125] width 38 height 11
type textarea "localhost:9090"
click at [551, 176] on div "localhost:9090" at bounding box center [632, 191] width 290 height 30
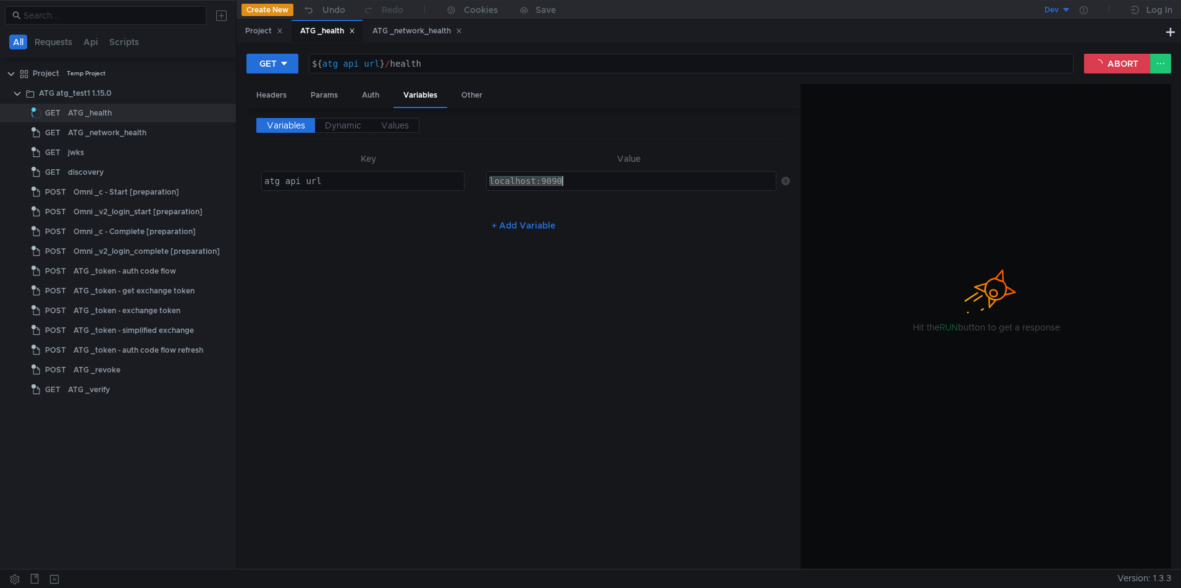
type textarea "atg_api_url"
click at [291, 182] on div "atg_api_url" at bounding box center [364, 191] width 205 height 30
click at [84, 93] on div "ATG atg_test1 1.15.0" at bounding box center [75, 93] width 72 height 19
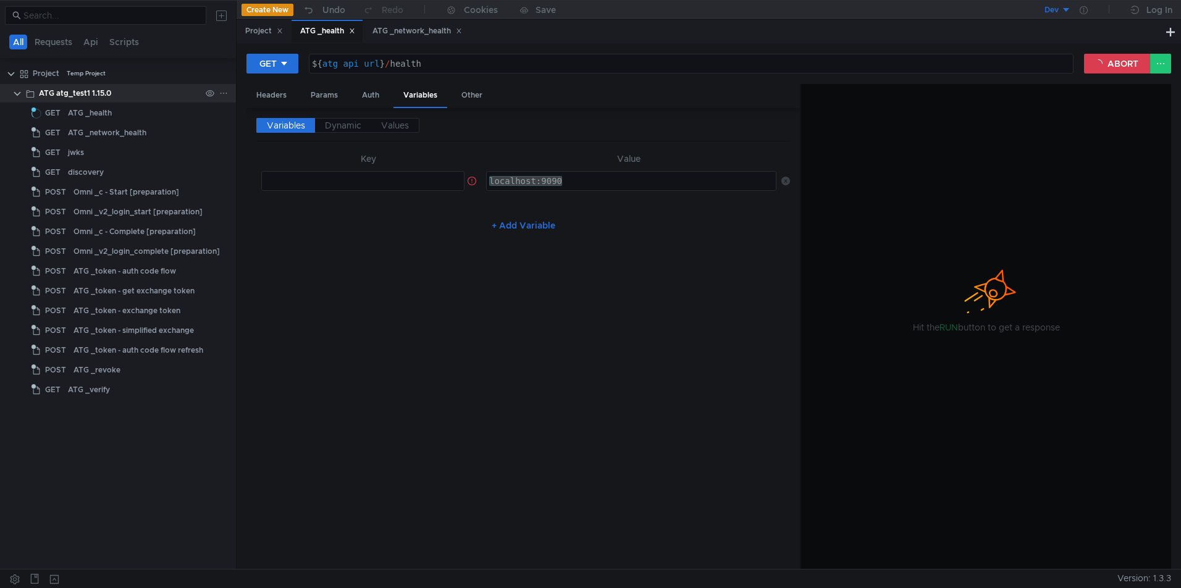
click at [66, 93] on div "ATG atg_test1 1.15.0" at bounding box center [75, 93] width 72 height 19
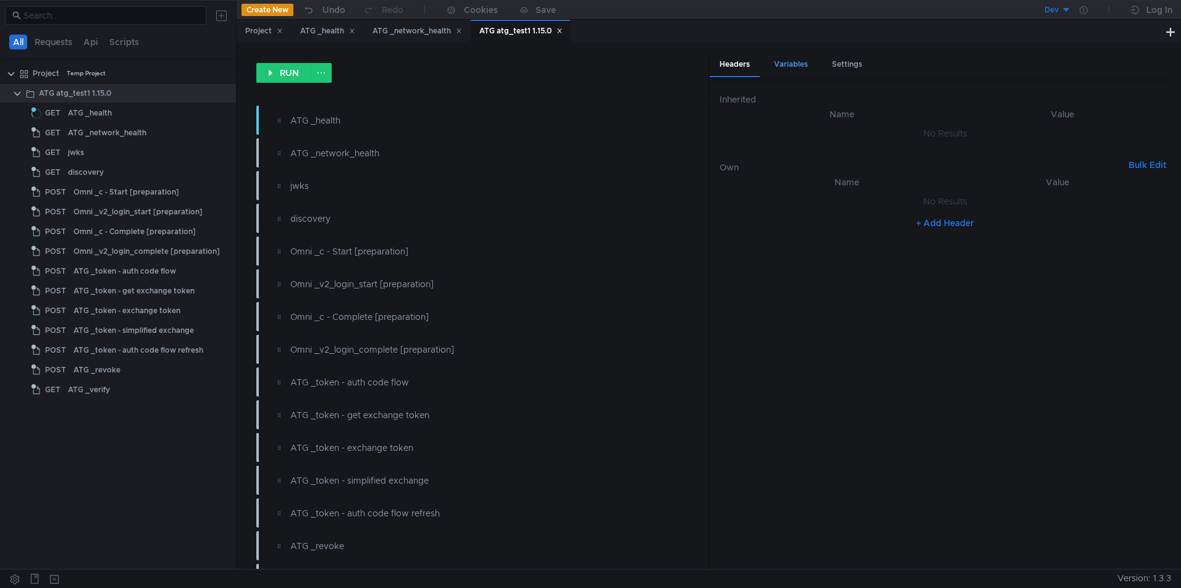
click at [795, 67] on div "Variables" at bounding box center [791, 64] width 54 height 23
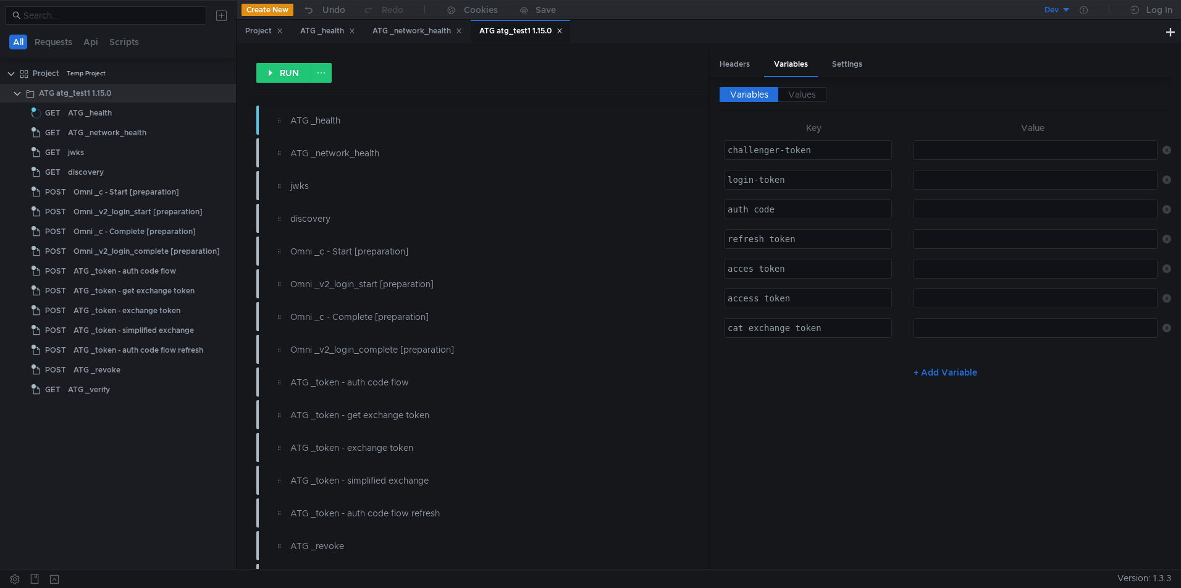
click at [943, 374] on button "+ Add Variable" at bounding box center [944, 372] width 83 height 20
click at [788, 361] on div at bounding box center [809, 368] width 169 height 30
paste textarea "atg_api_url"
type textarea "atg_api_url"
click at [953, 361] on div at bounding box center [1035, 368] width 243 height 30
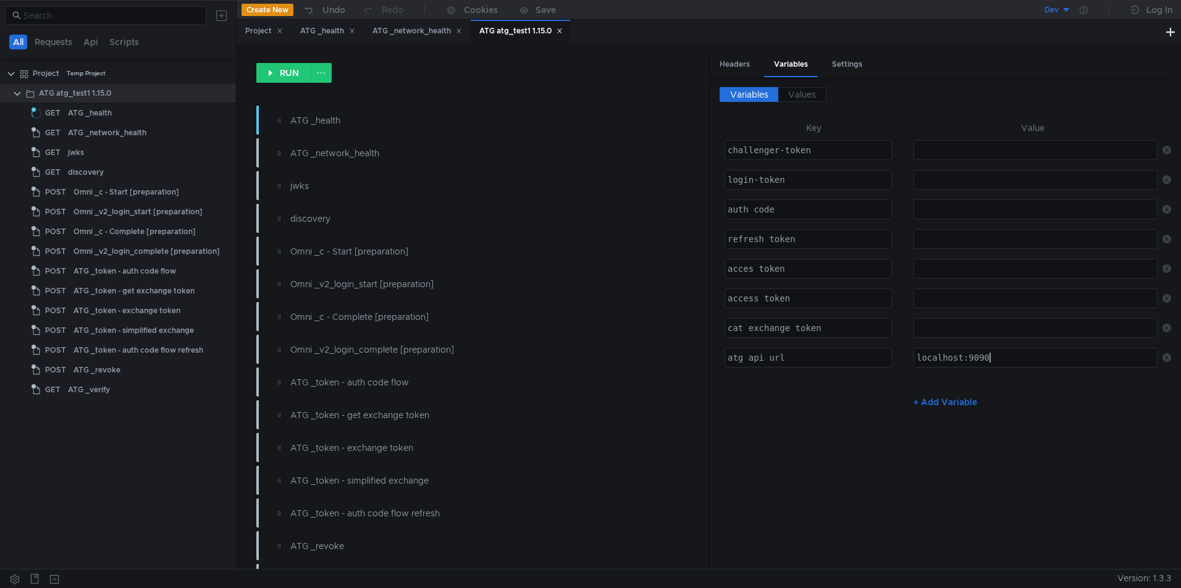
type textarea "localhost:9090"
click at [948, 103] on div "Variables Values" at bounding box center [944, 98] width 451 height 23
click at [800, 97] on span "Values" at bounding box center [802, 94] width 28 height 11
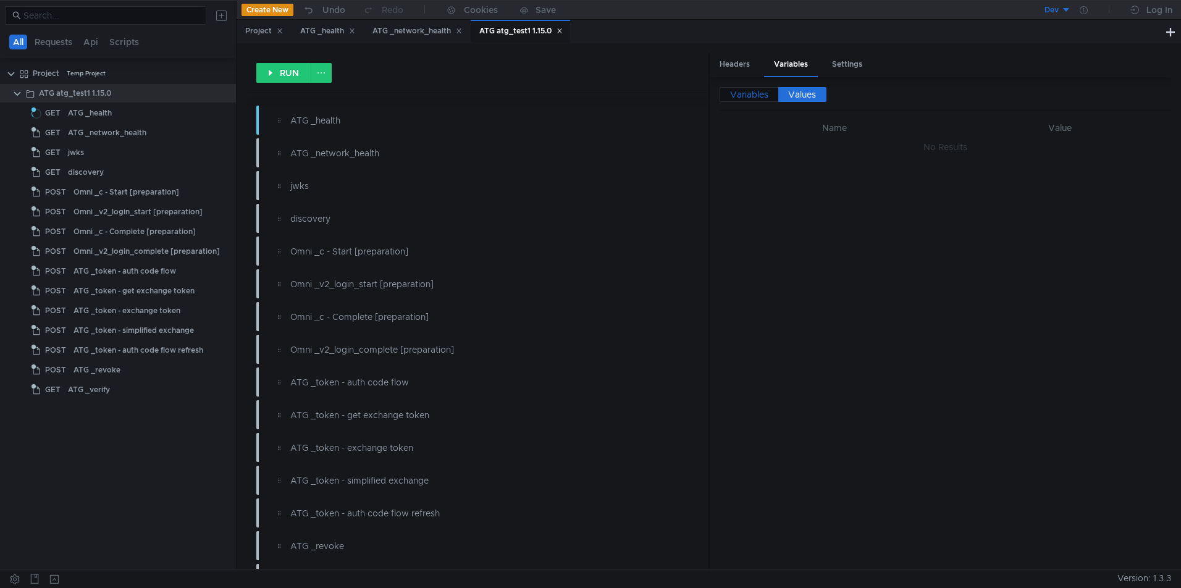
click at [763, 96] on span "Variables" at bounding box center [749, 94] width 38 height 11
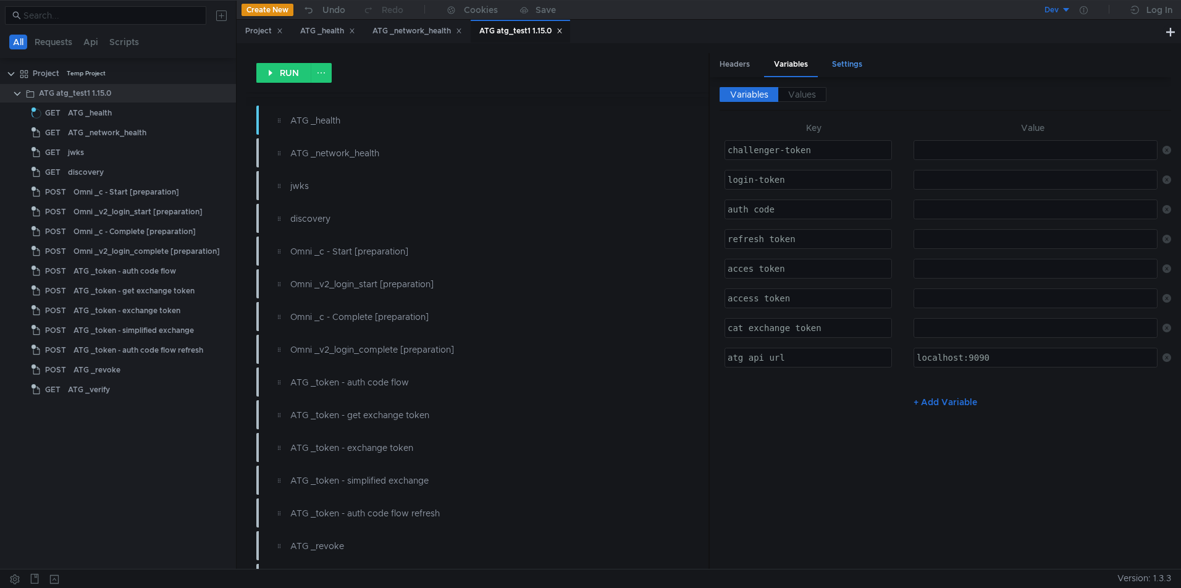
click at [842, 65] on div "Settings" at bounding box center [847, 64] width 50 height 23
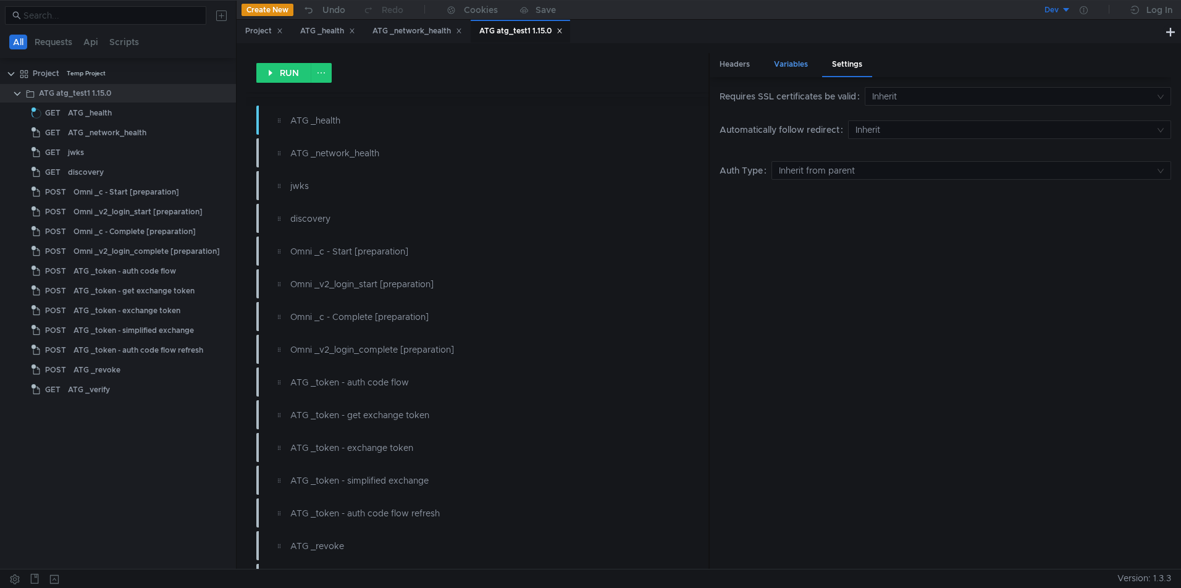
click at [784, 62] on div "Variables" at bounding box center [791, 64] width 54 height 23
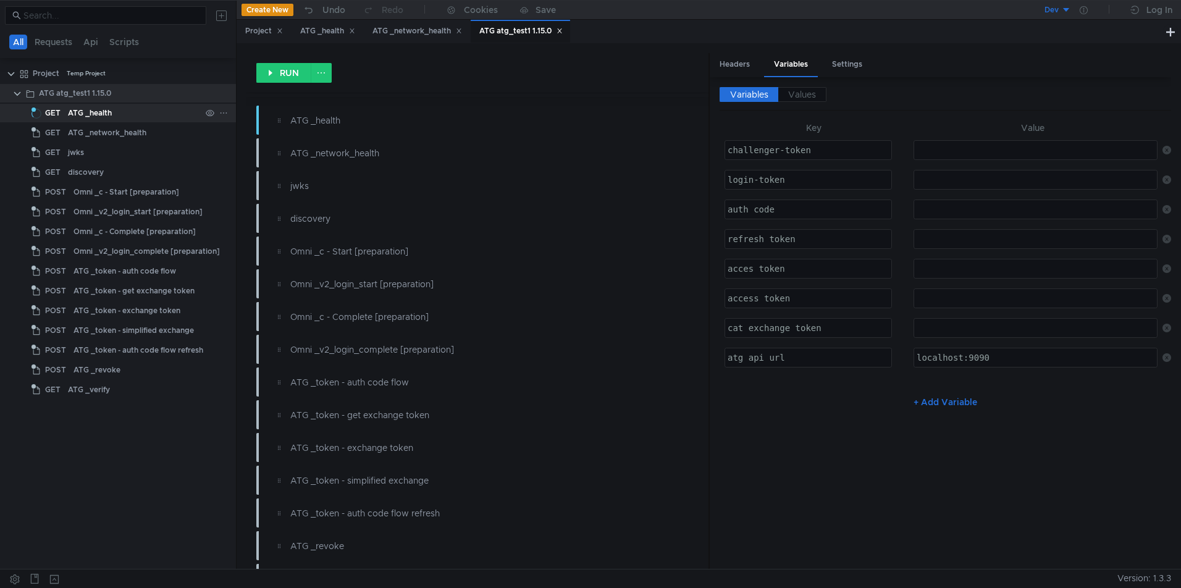
click at [82, 113] on div "ATG _health" at bounding box center [90, 113] width 44 height 19
click at [86, 120] on div "ATG _health" at bounding box center [90, 113] width 44 height 19
click at [91, 114] on div "ATG _health" at bounding box center [90, 113] width 44 height 19
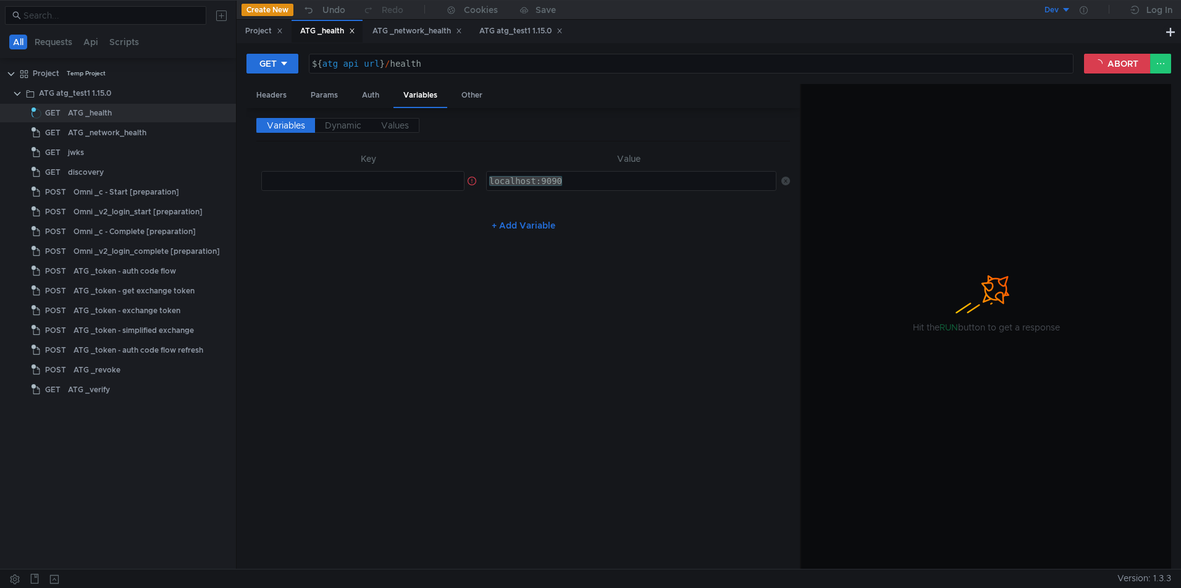
click at [785, 182] on icon at bounding box center [785, 181] width 9 height 9
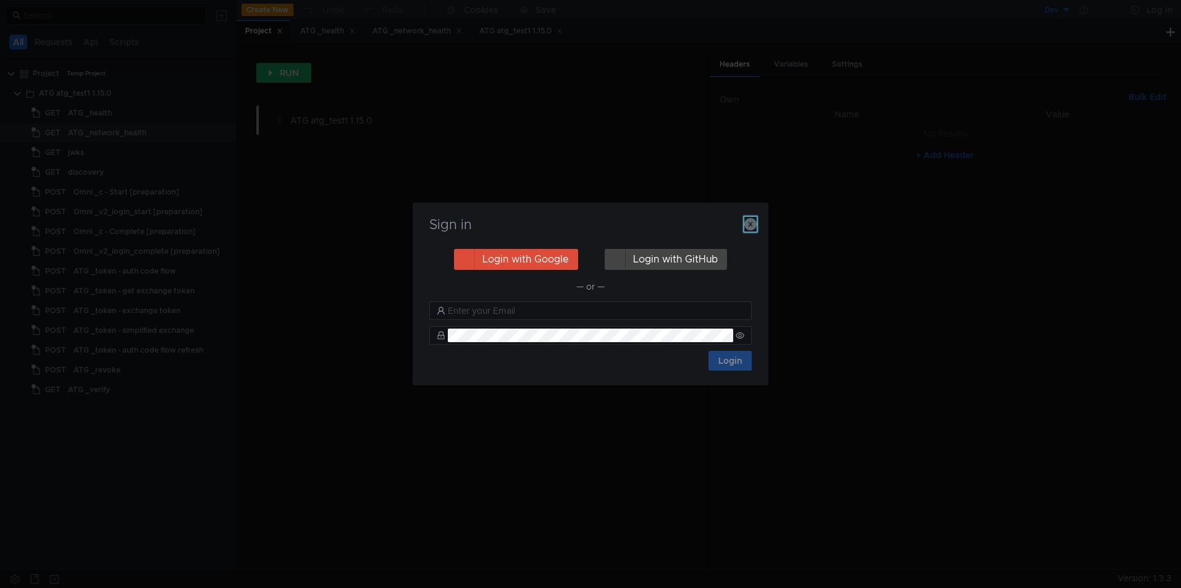
click at [751, 222] on icon "button" at bounding box center [750, 224] width 12 height 12
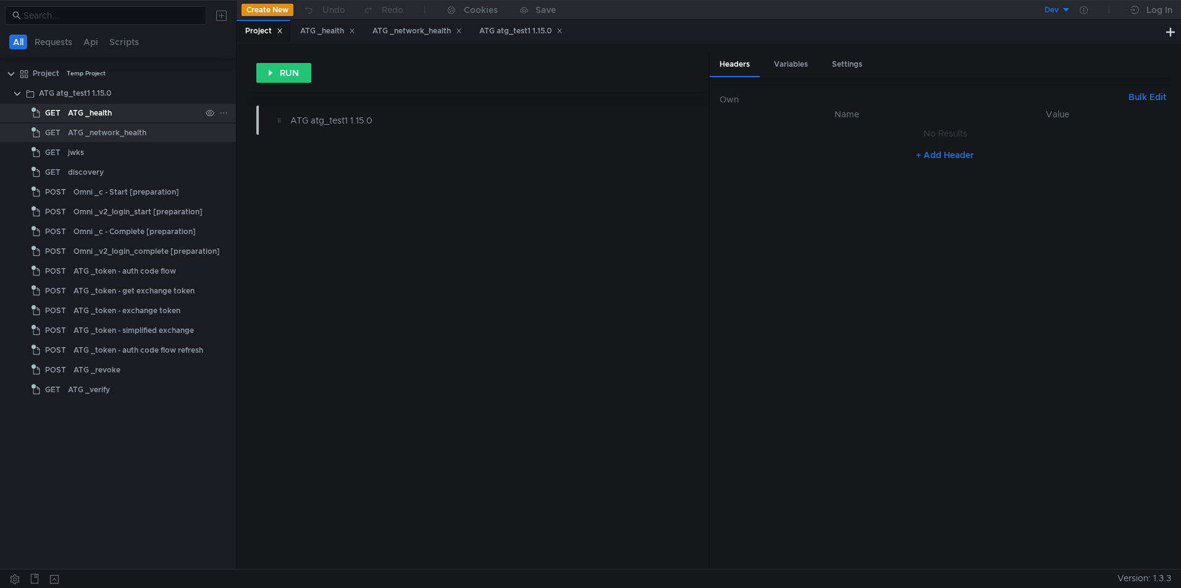
click at [96, 112] on div "ATG _health" at bounding box center [90, 113] width 44 height 19
